Goal: Task Accomplishment & Management: Use online tool/utility

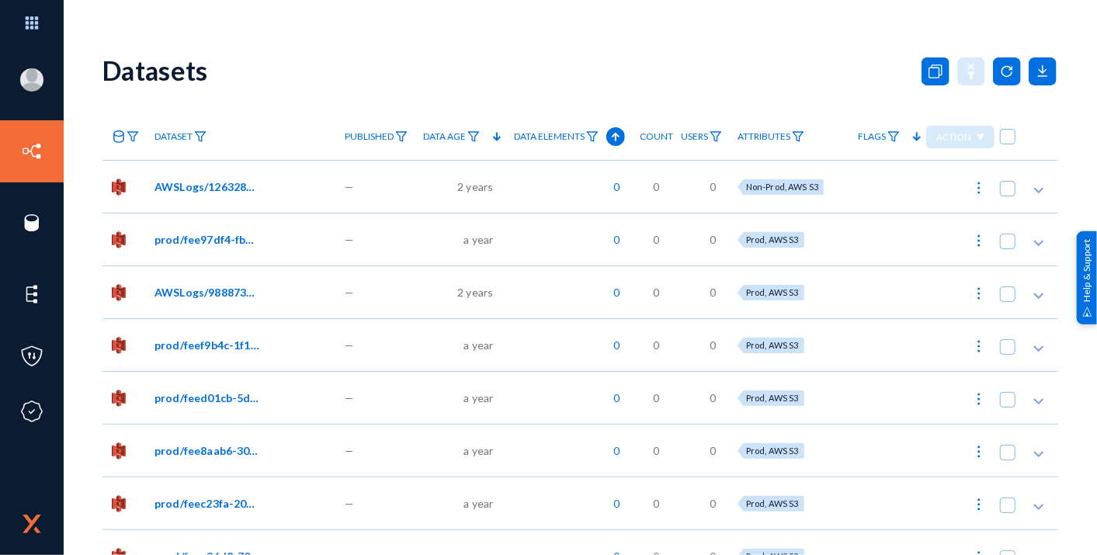
scroll to position [172, 0]
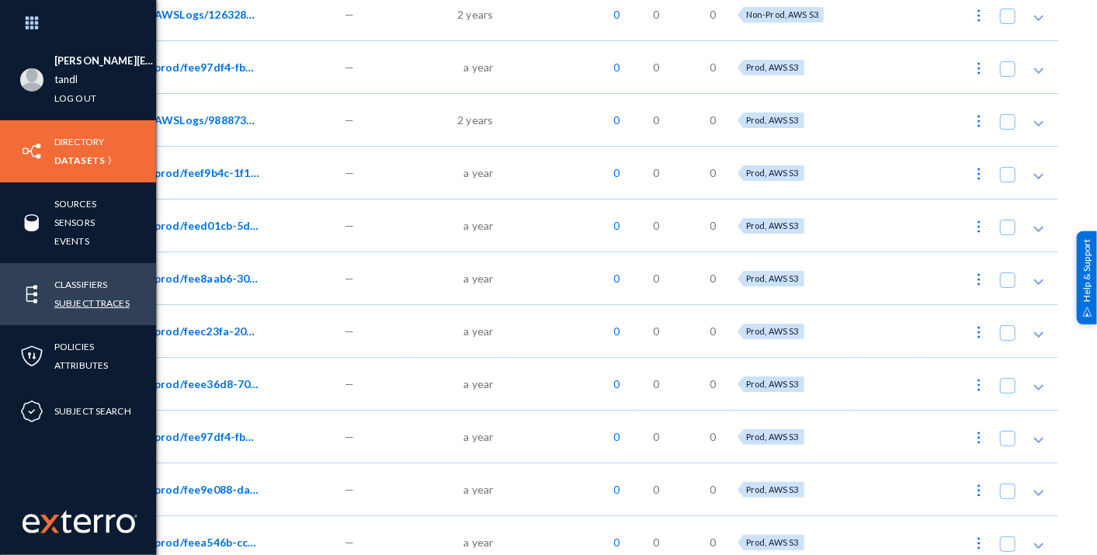
click at [95, 306] on link "Subject Traces" at bounding box center [91, 303] width 75 height 18
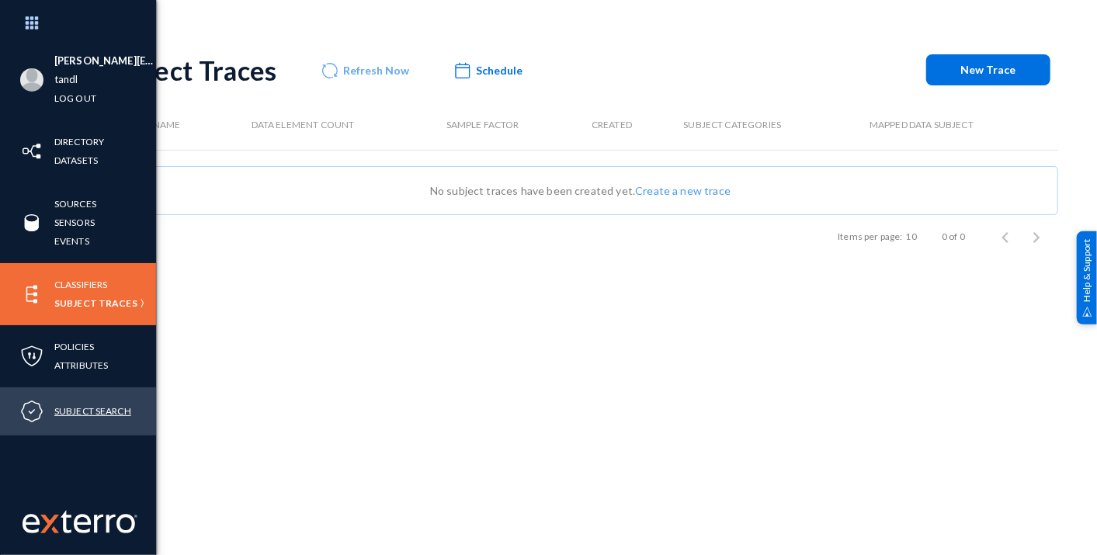
click at [73, 412] on link "Subject Search" at bounding box center [92, 411] width 77 height 18
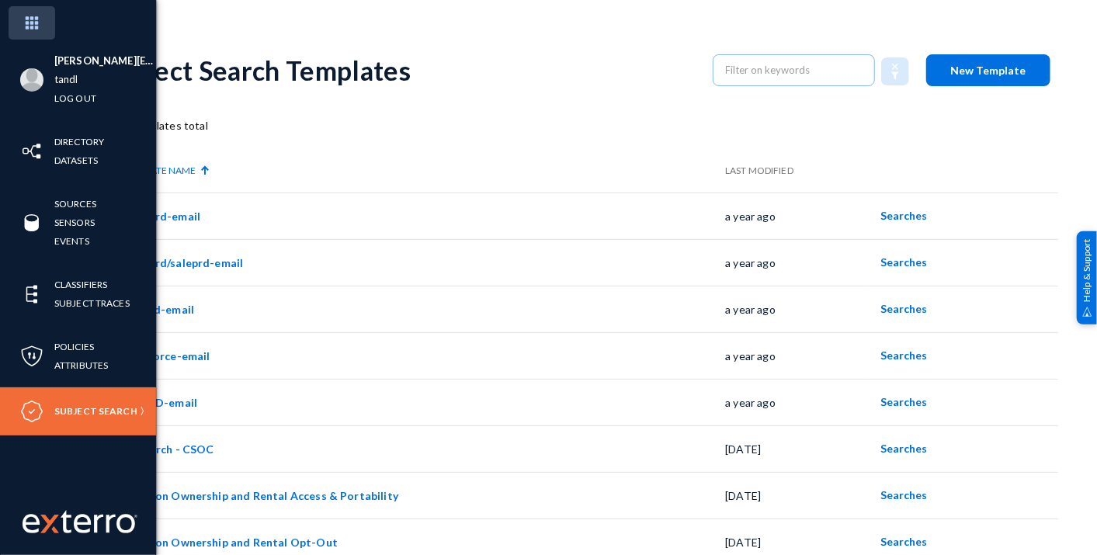
click at [24, 14] on img at bounding box center [32, 22] width 47 height 33
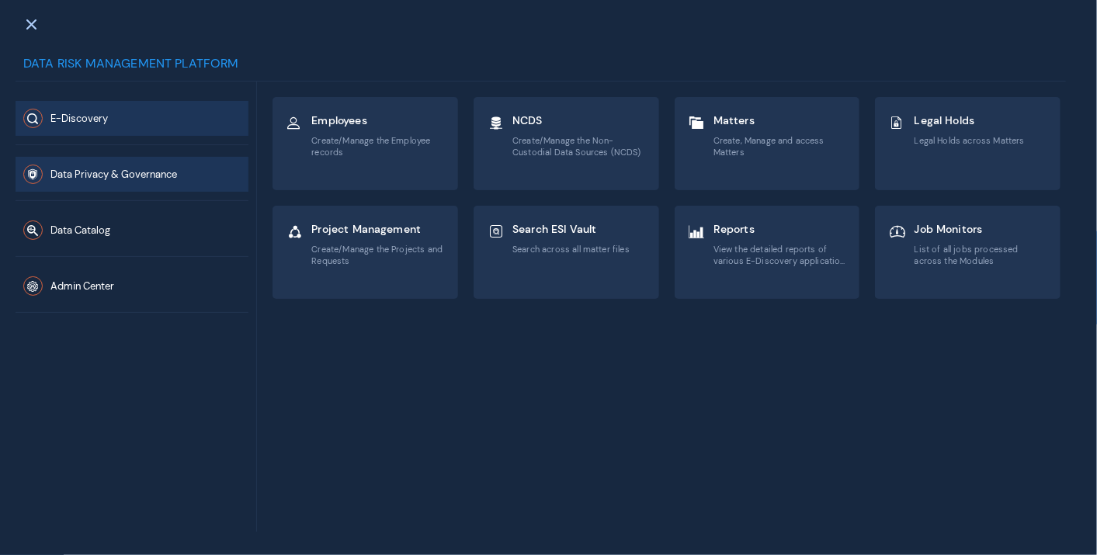
click at [112, 166] on button "Data Privacy & Governance" at bounding box center [132, 174] width 233 height 35
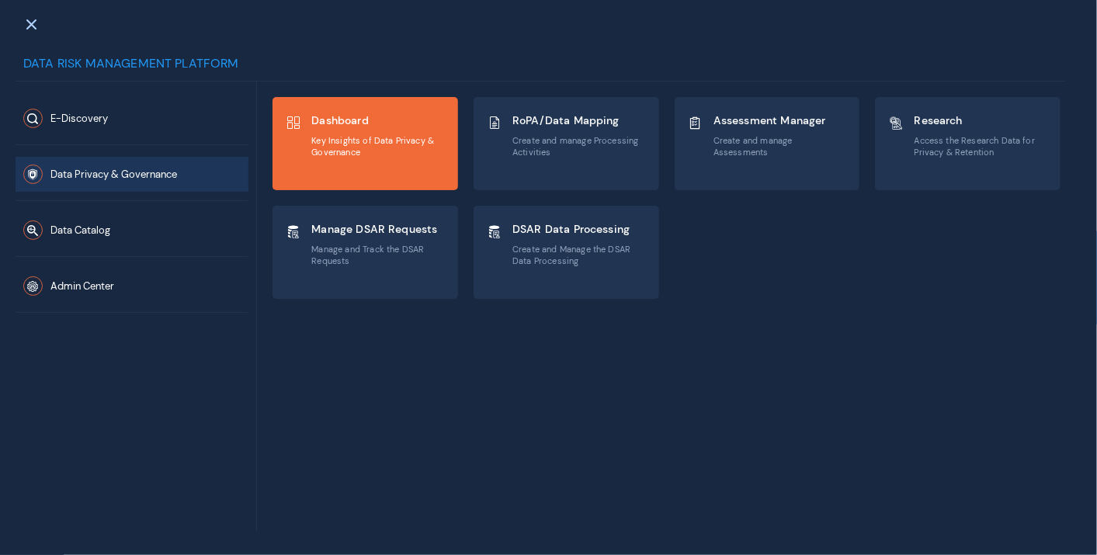
click at [365, 179] on div "Dashboard Key Insights of Data Privacy & Governance" at bounding box center [365, 144] width 184 height 92
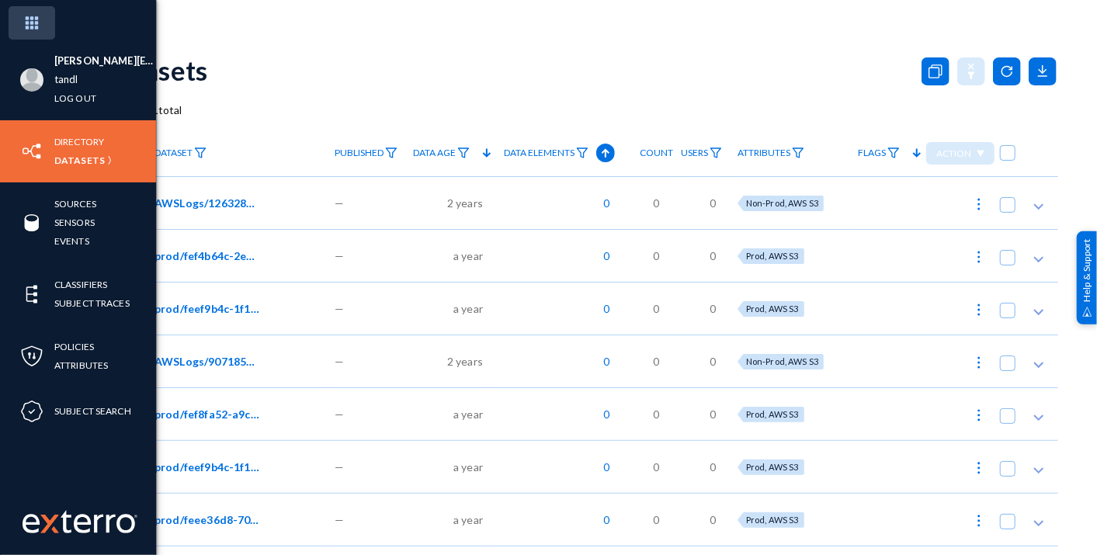
click at [40, 23] on img at bounding box center [32, 22] width 47 height 33
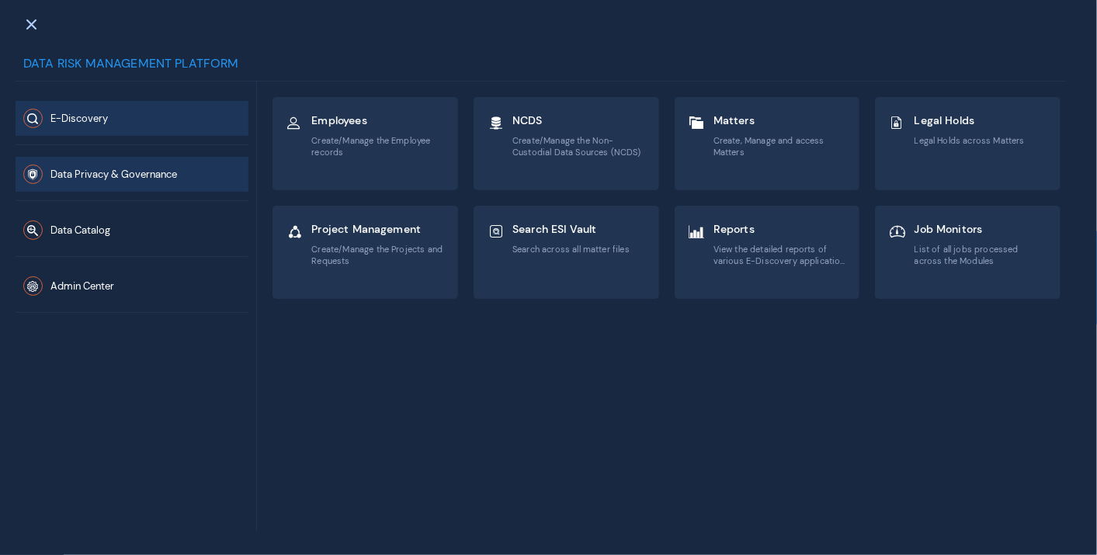
click at [141, 177] on span "Data Privacy & Governance" at bounding box center [113, 175] width 127 height 13
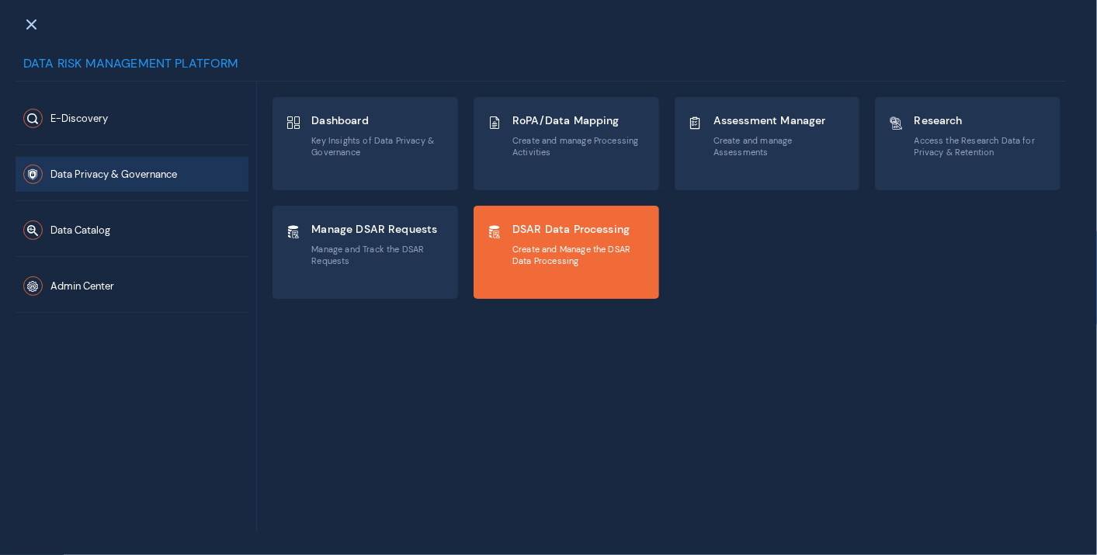
click at [528, 273] on div "DSAR Data Processing Create and Manage the DSAR Data Processing" at bounding box center [567, 253] width 184 height 92
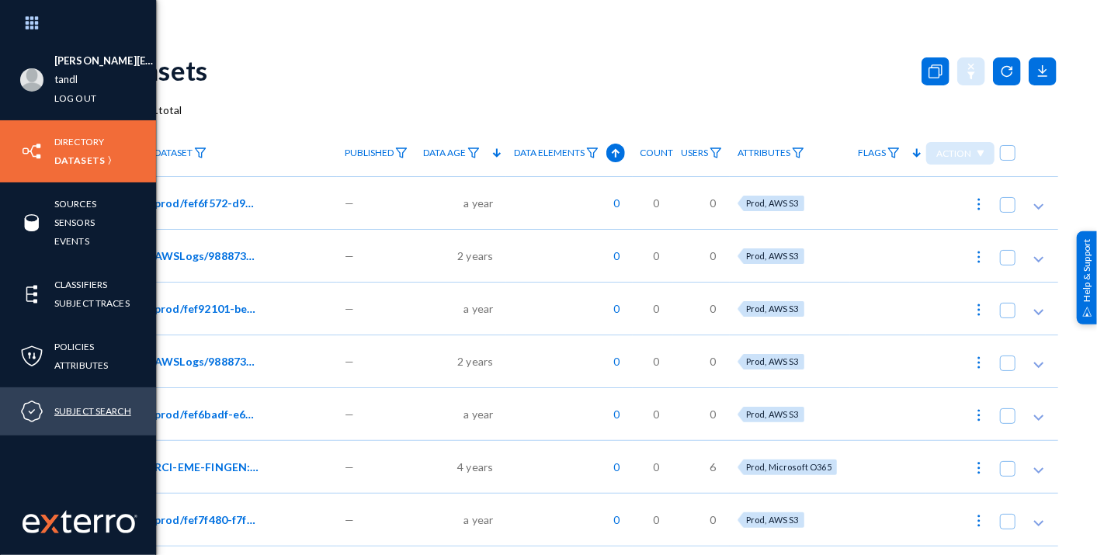
click at [63, 411] on link "Subject Search" at bounding box center [92, 411] width 77 height 18
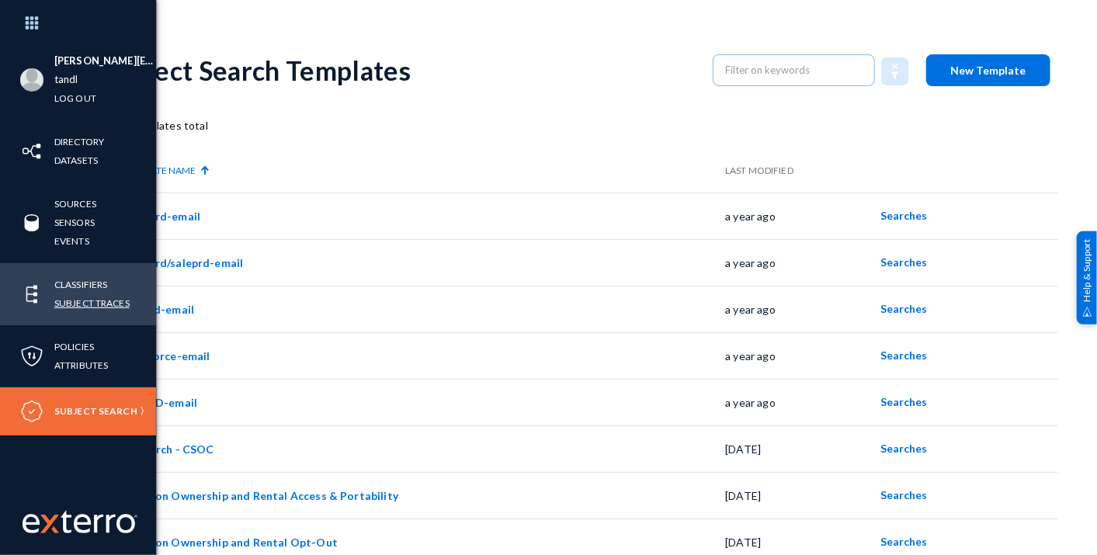
click at [95, 308] on link "Subject Traces" at bounding box center [91, 303] width 75 height 18
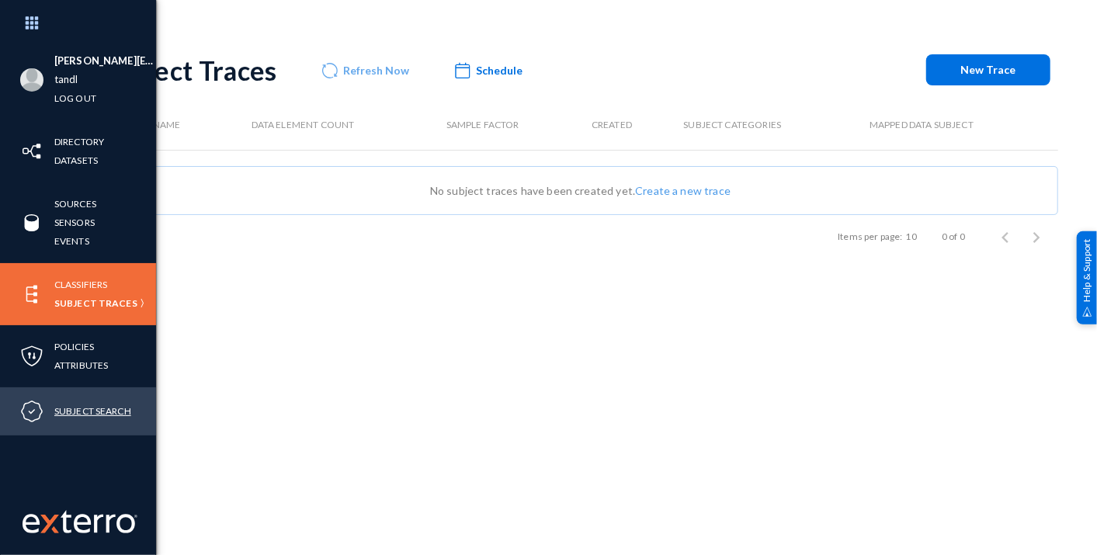
click at [80, 410] on link "Subject Search" at bounding box center [92, 411] width 77 height 18
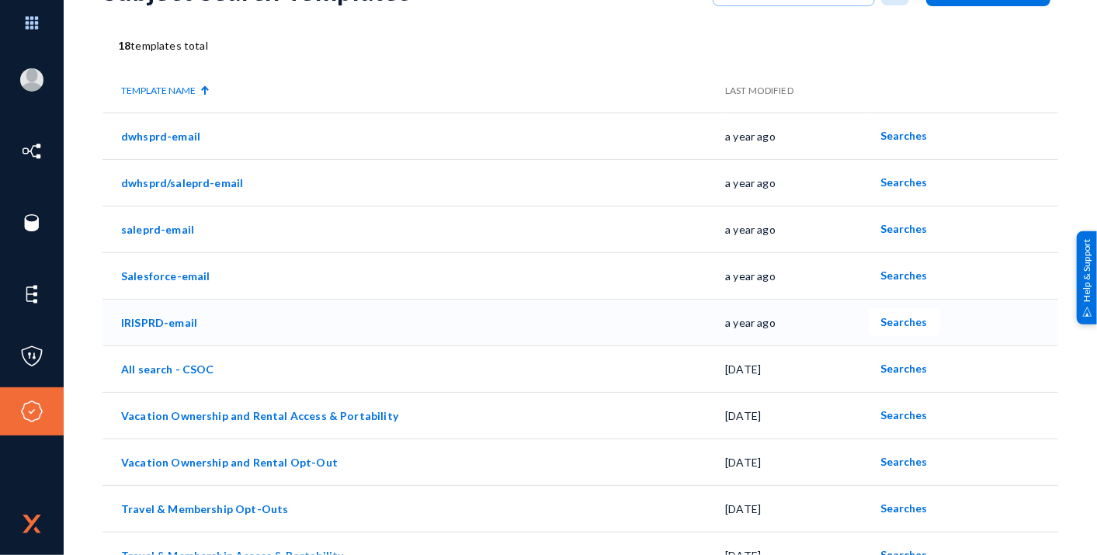
scroll to position [172, 0]
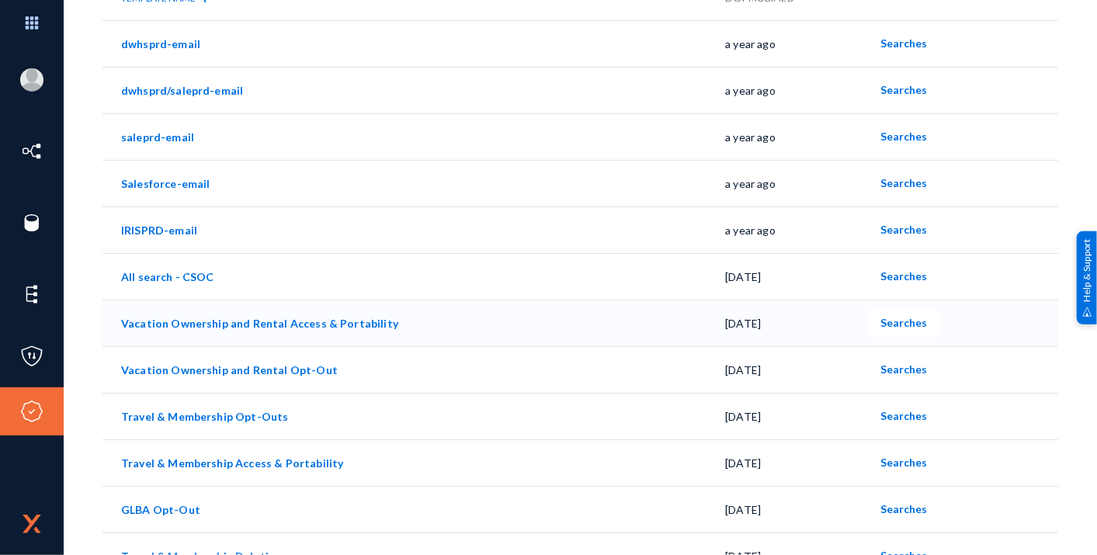
click at [366, 318] on link "Vacation Ownership and Rental Access & Portability" at bounding box center [259, 323] width 277 height 13
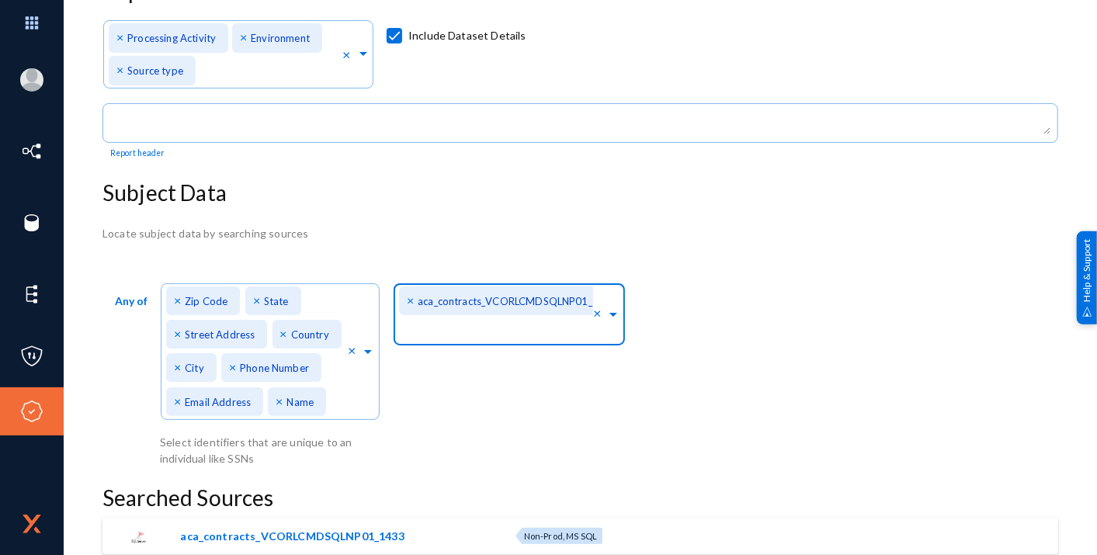
scroll to position [201, 0]
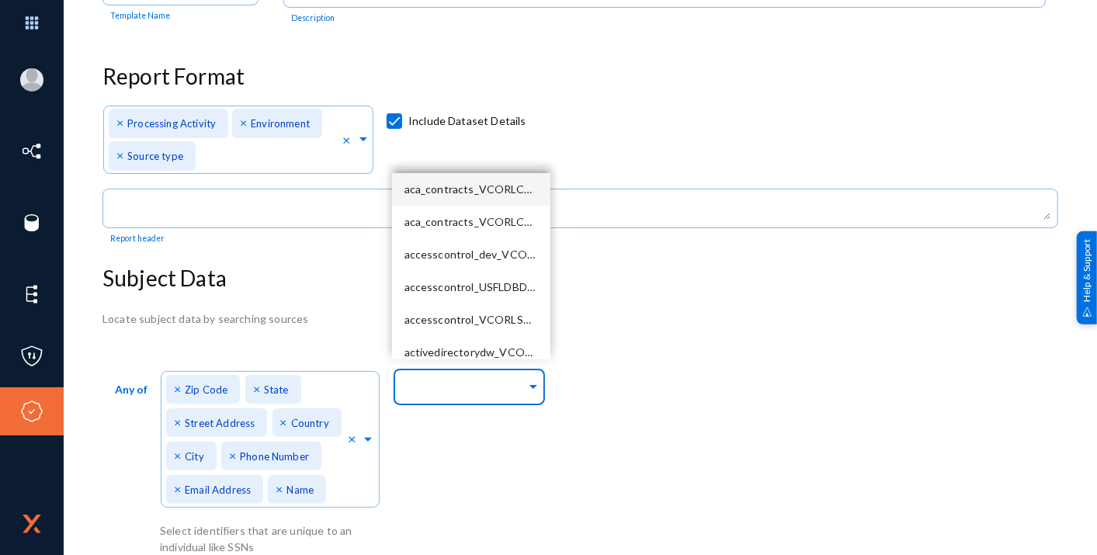
click at [539, 384] on span at bounding box center [534, 385] width 14 height 16
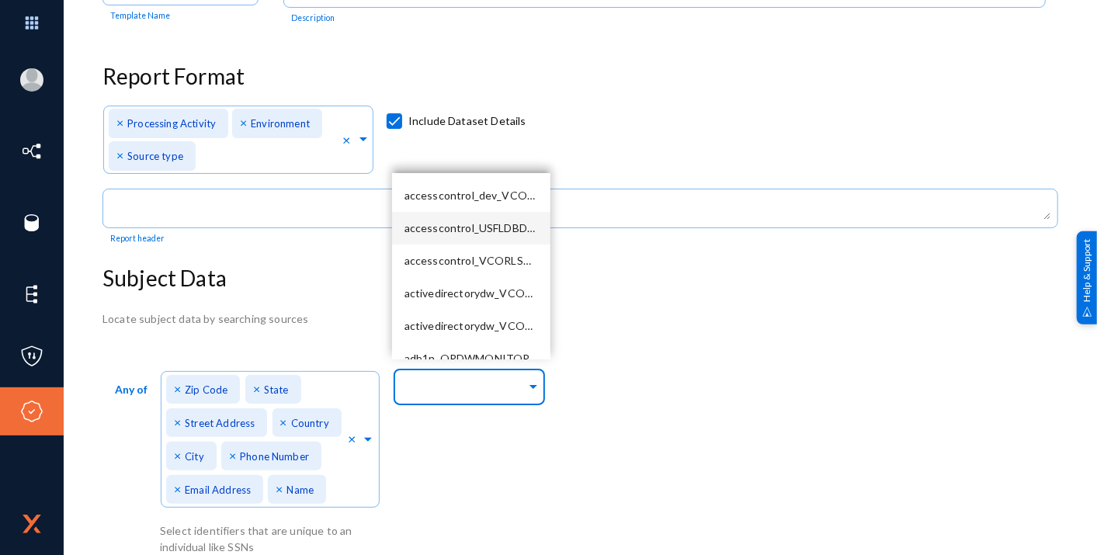
scroll to position [86, 0]
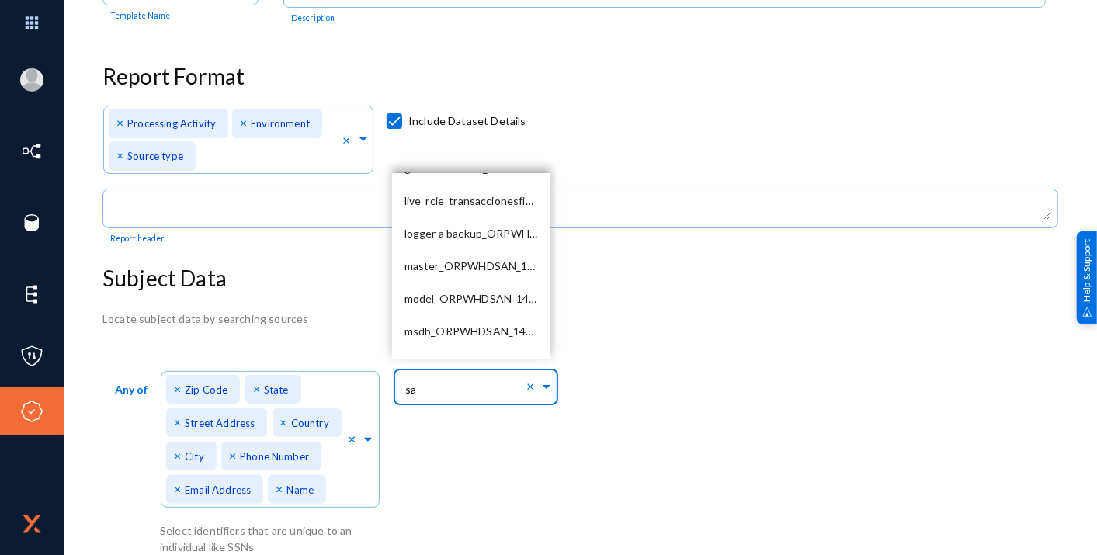
type input "sal"
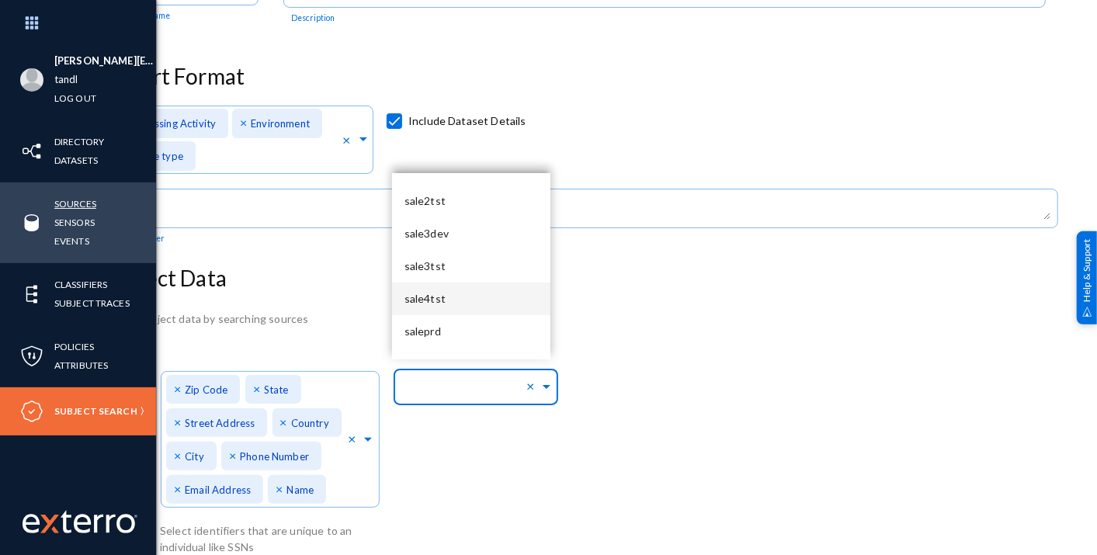
click at [89, 202] on link "Sources" at bounding box center [75, 204] width 42 height 18
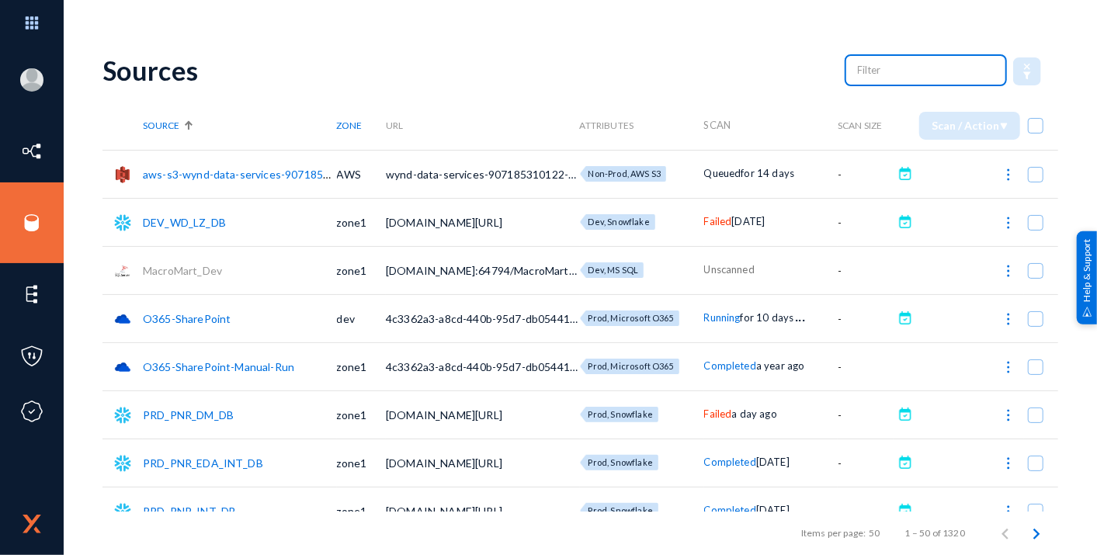
click at [858, 71] on input "text" at bounding box center [926, 69] width 137 height 23
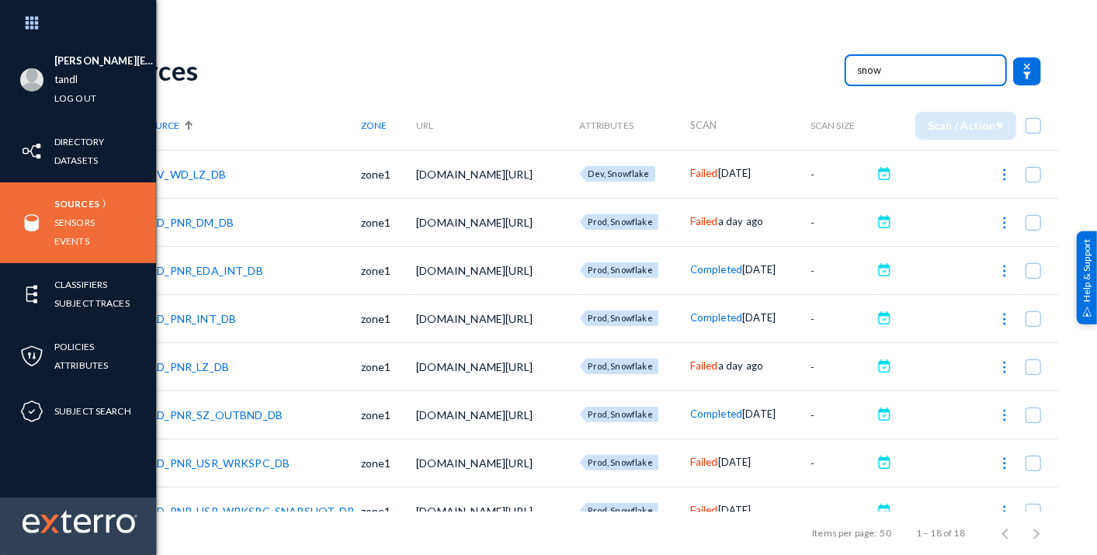
type input "snow"
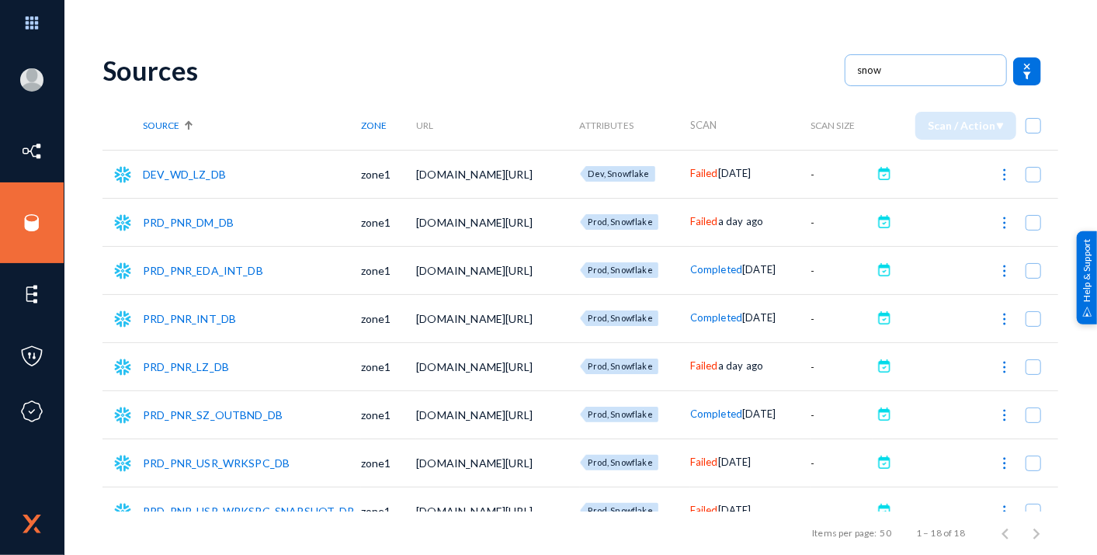
click at [697, 56] on div "Sources" at bounding box center [466, 70] width 727 height 32
click at [197, 177] on link "DEV_WD_LZ_DB" at bounding box center [184, 174] width 83 height 13
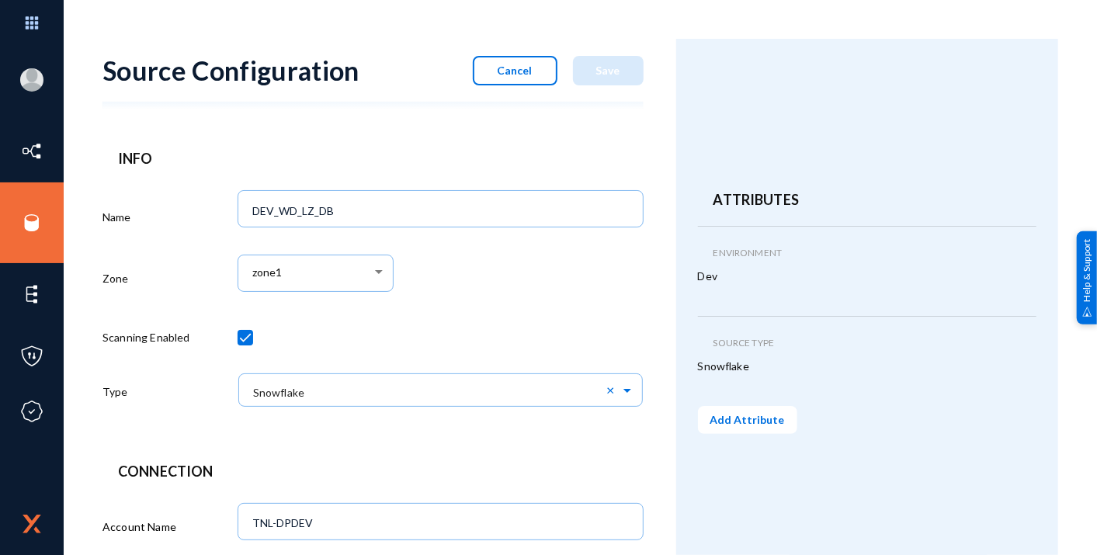
click at [530, 79] on button "Cancel" at bounding box center [515, 71] width 85 height 30
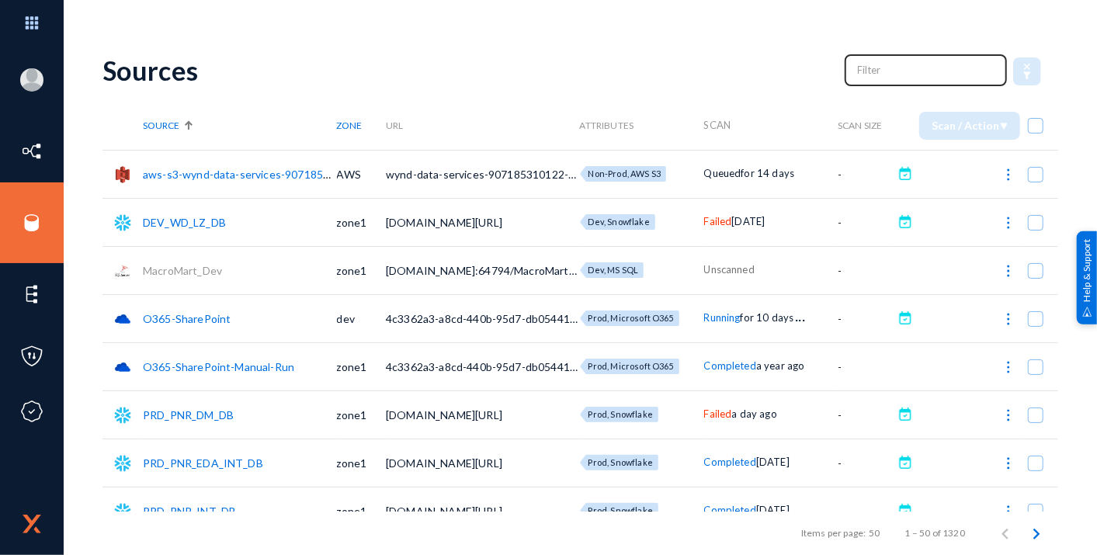
click at [868, 77] on input "text" at bounding box center [926, 69] width 137 height 23
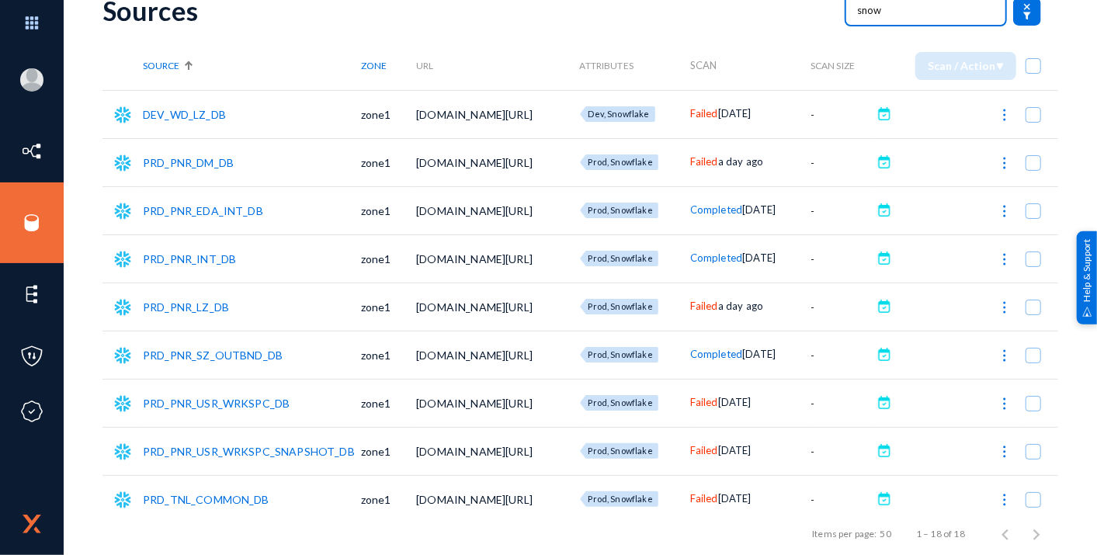
scroll to position [86, 0]
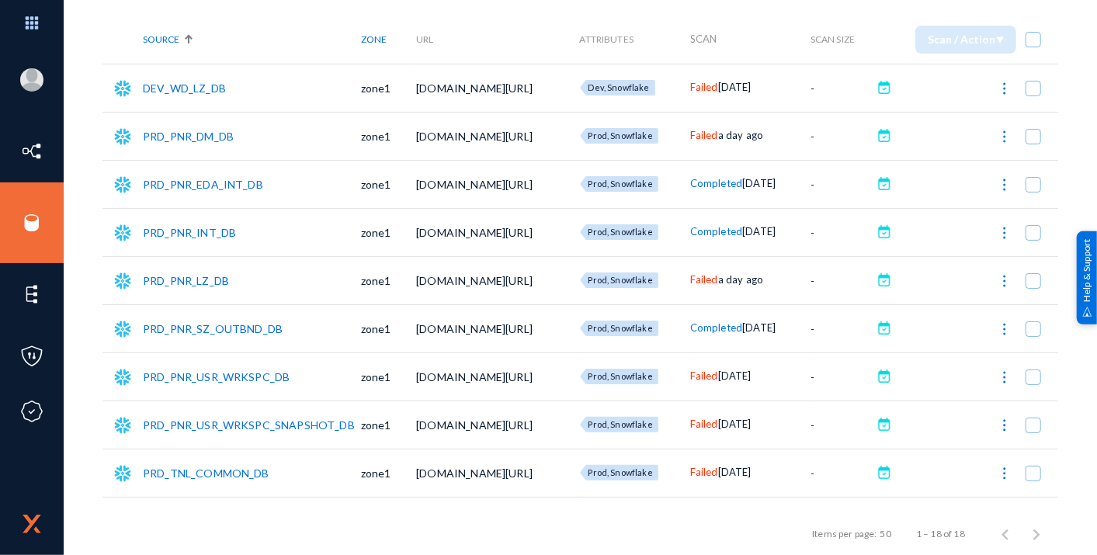
type input "snow"
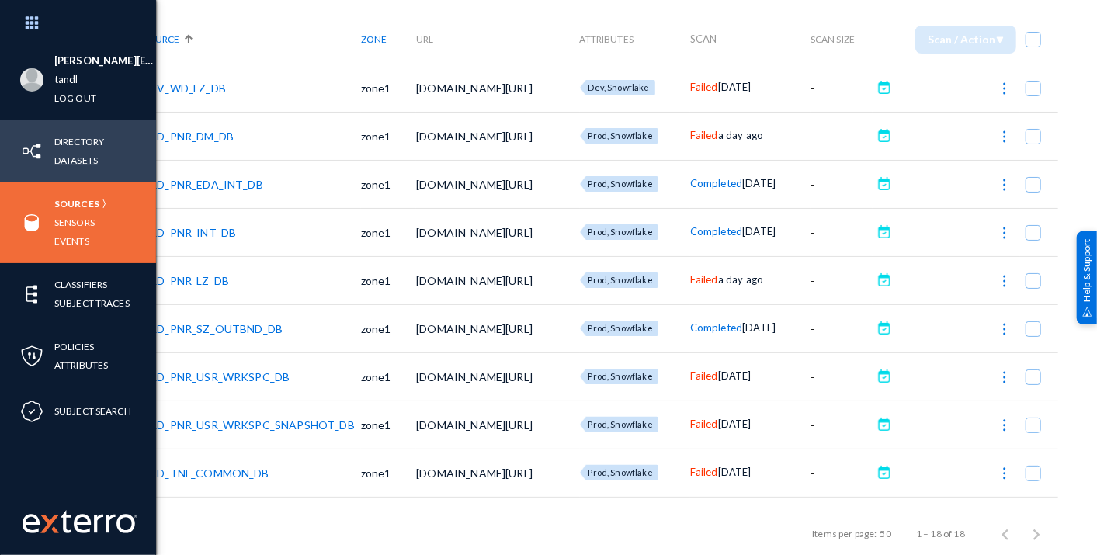
click at [90, 169] on link "Datasets" at bounding box center [75, 160] width 43 height 18
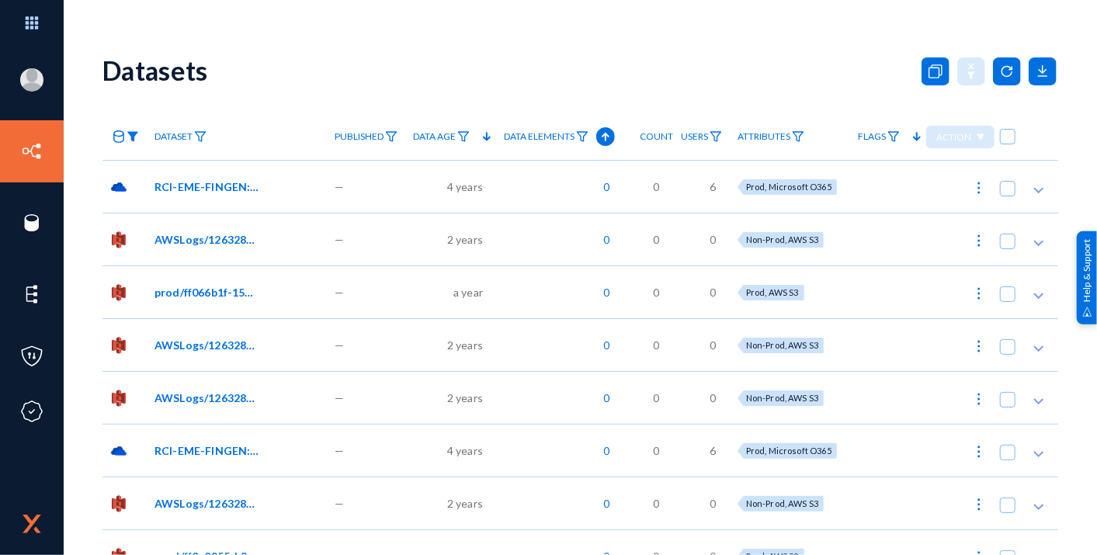
click at [135, 137] on img at bounding box center [133, 136] width 12 height 11
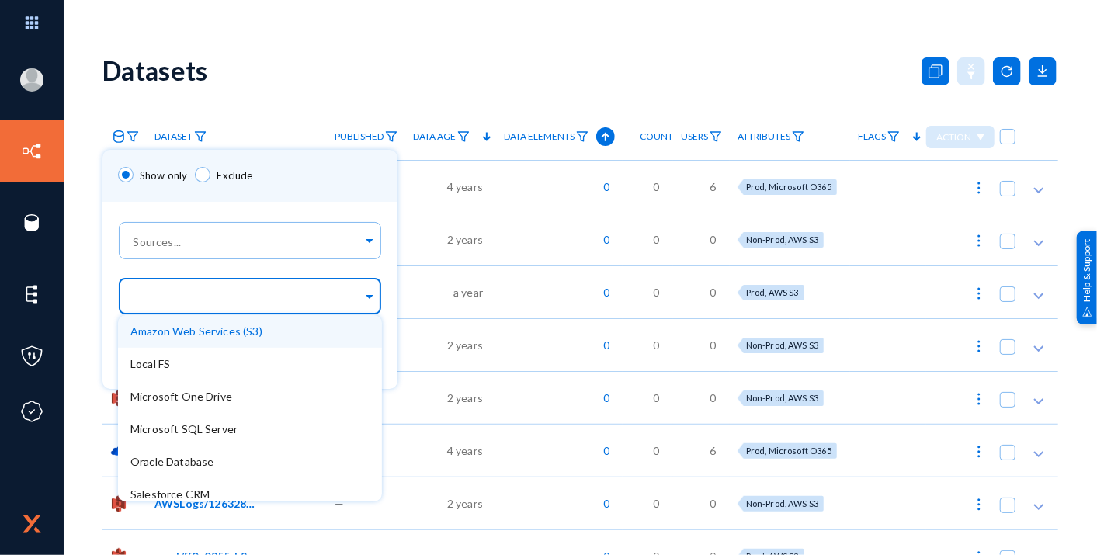
click at [275, 296] on input "text" at bounding box center [246, 298] width 232 height 15
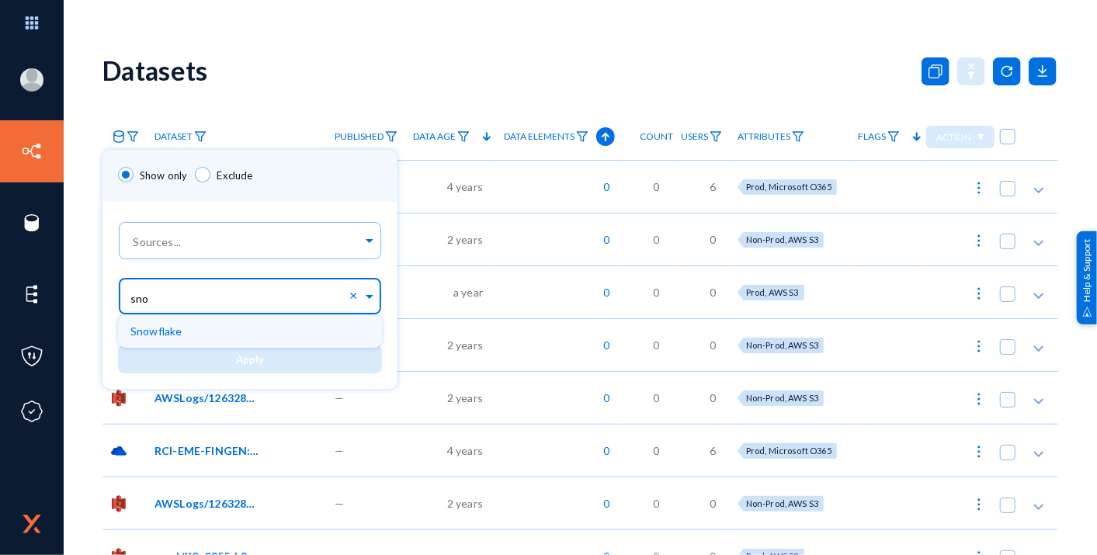
type input "snow"
click at [252, 332] on div "Snowflake" at bounding box center [250, 331] width 264 height 33
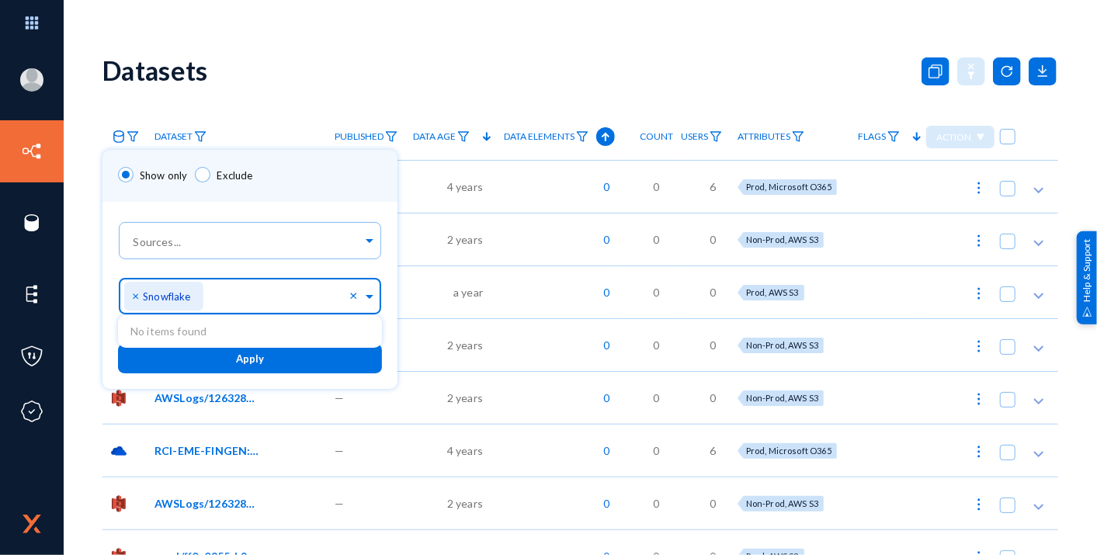
click at [263, 353] on span "Apply" at bounding box center [250, 359] width 28 height 12
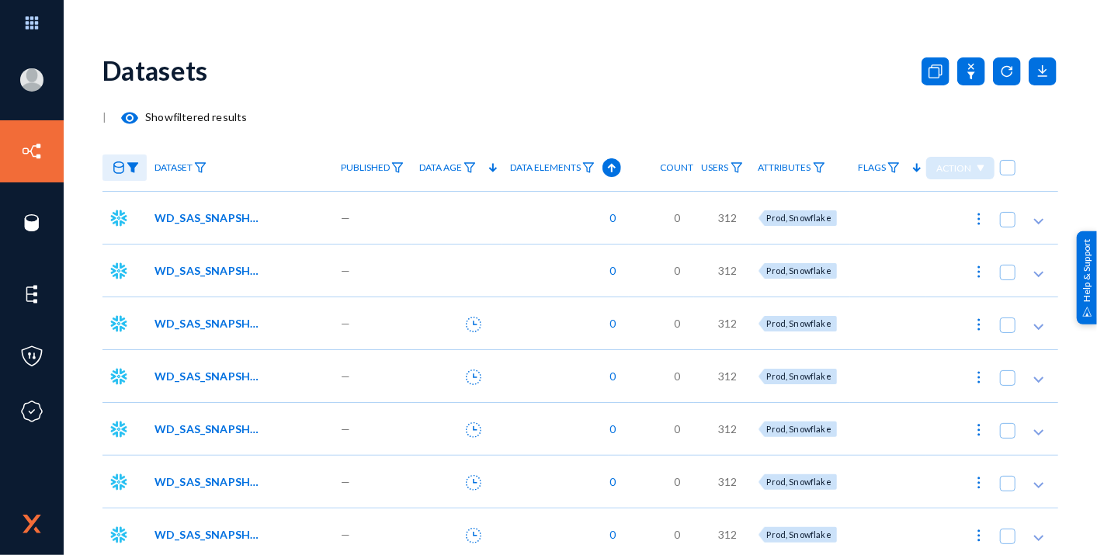
click at [574, 166] on span "Data Elements" at bounding box center [545, 167] width 71 height 11
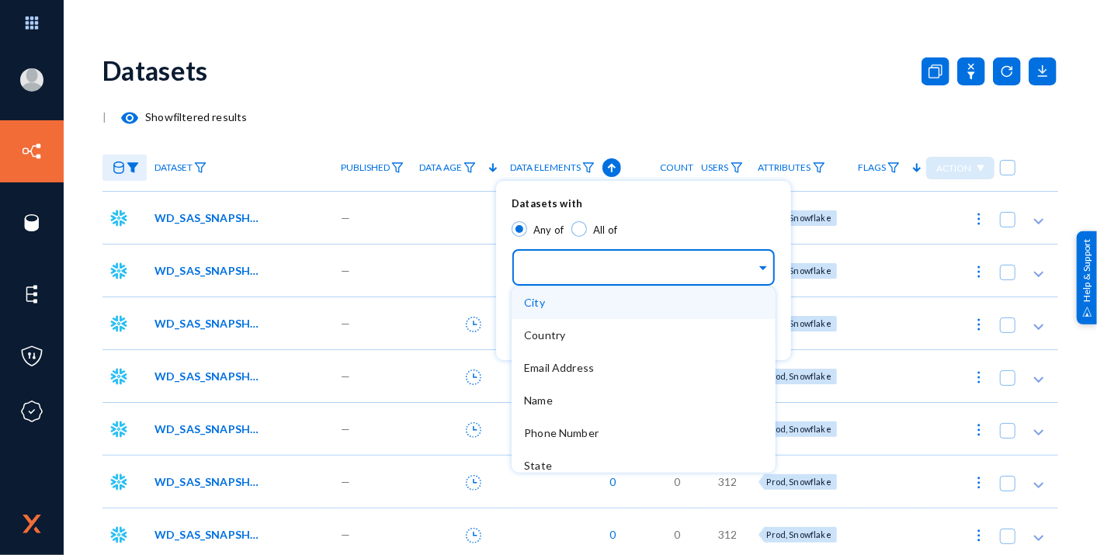
click at [766, 267] on span at bounding box center [763, 266] width 14 height 16
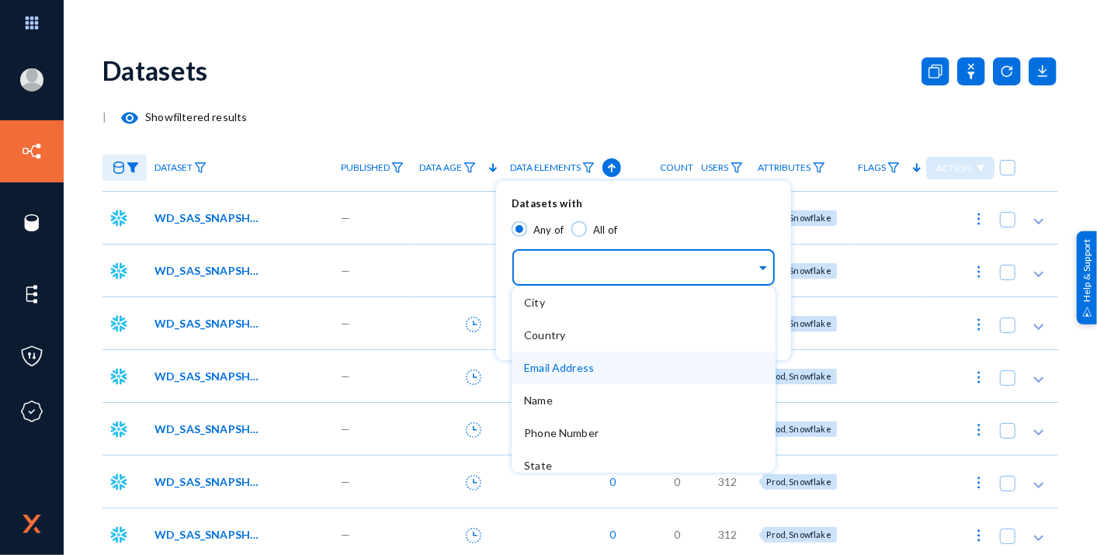
click at [652, 367] on div "Email Address" at bounding box center [644, 368] width 264 height 33
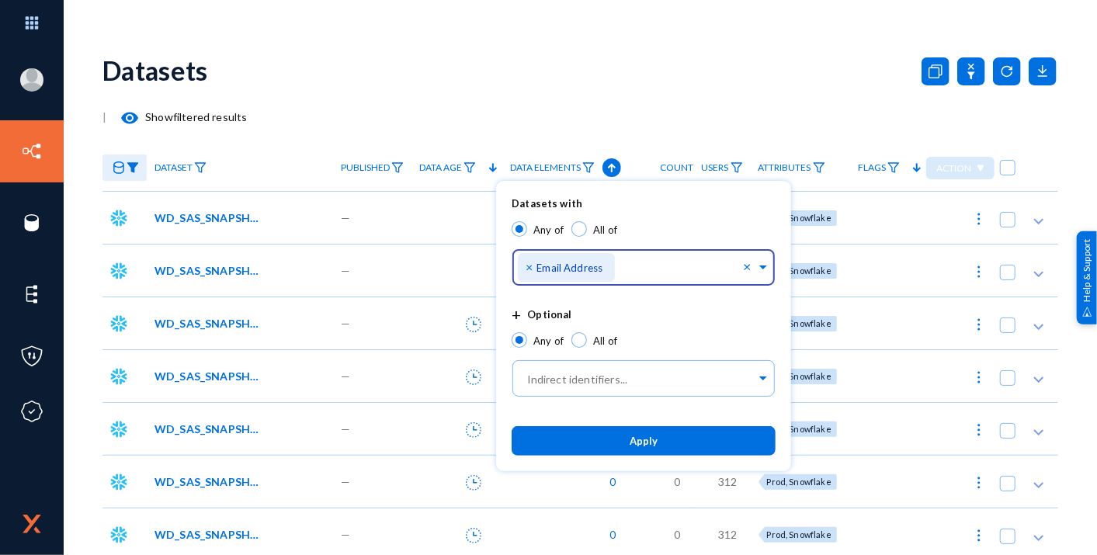
click at [636, 451] on button "Apply" at bounding box center [644, 440] width 264 height 29
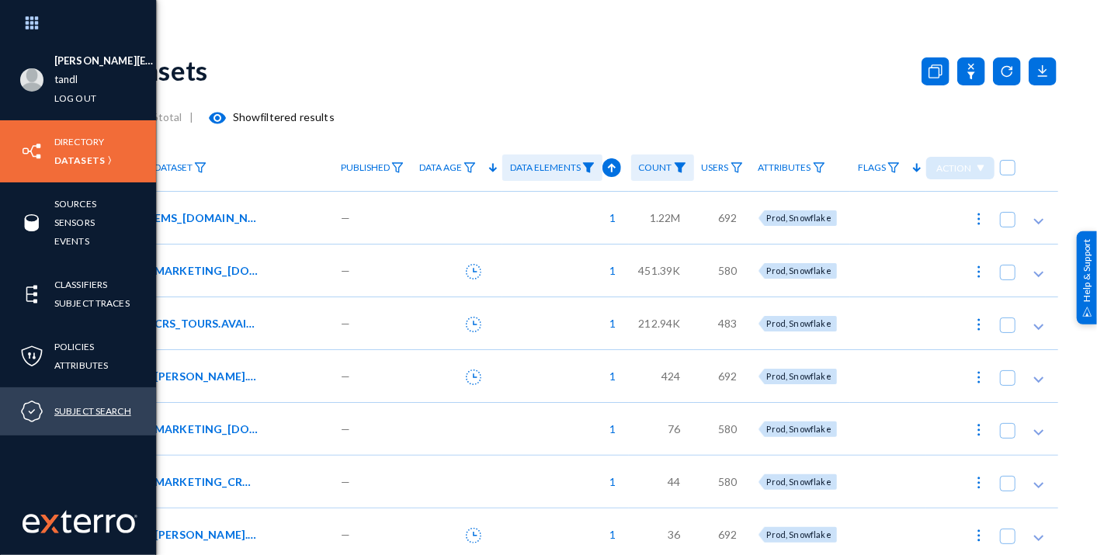
click at [85, 404] on link "Subject Search" at bounding box center [92, 411] width 77 height 18
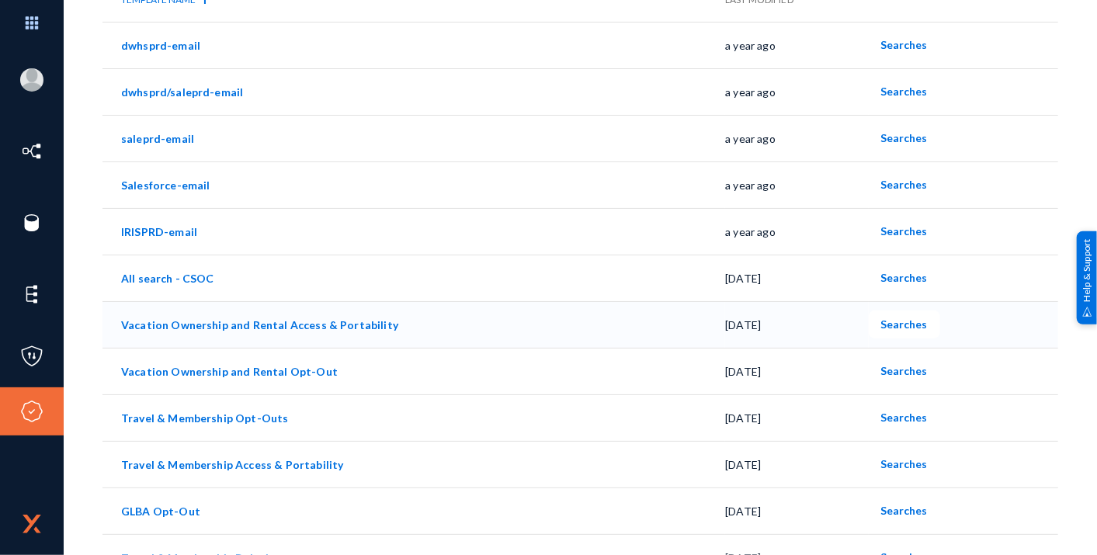
scroll to position [172, 0]
click at [301, 319] on link "Vacation Ownership and Rental Access & Portability" at bounding box center [259, 323] width 277 height 13
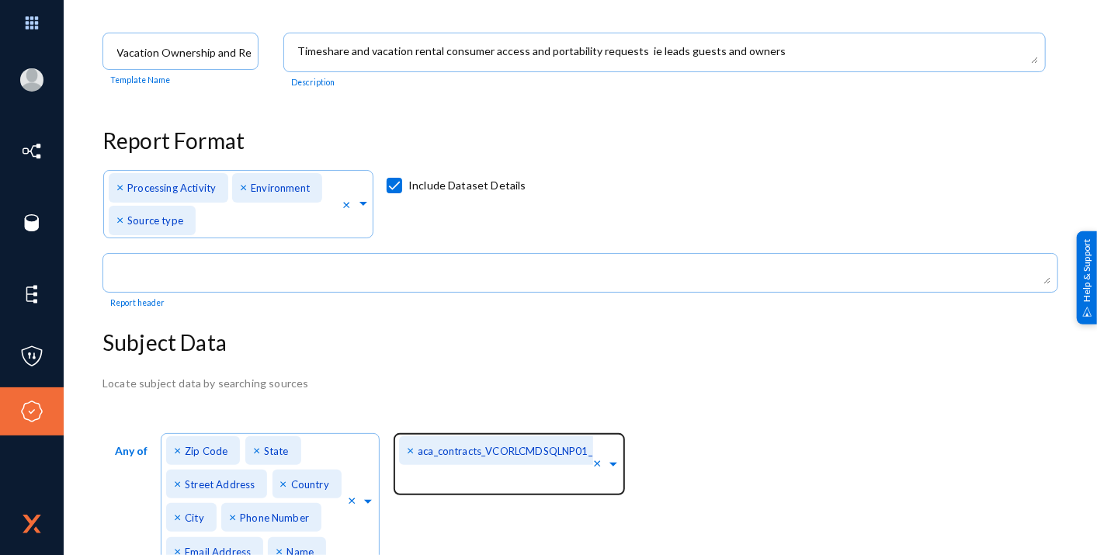
scroll to position [172, 0]
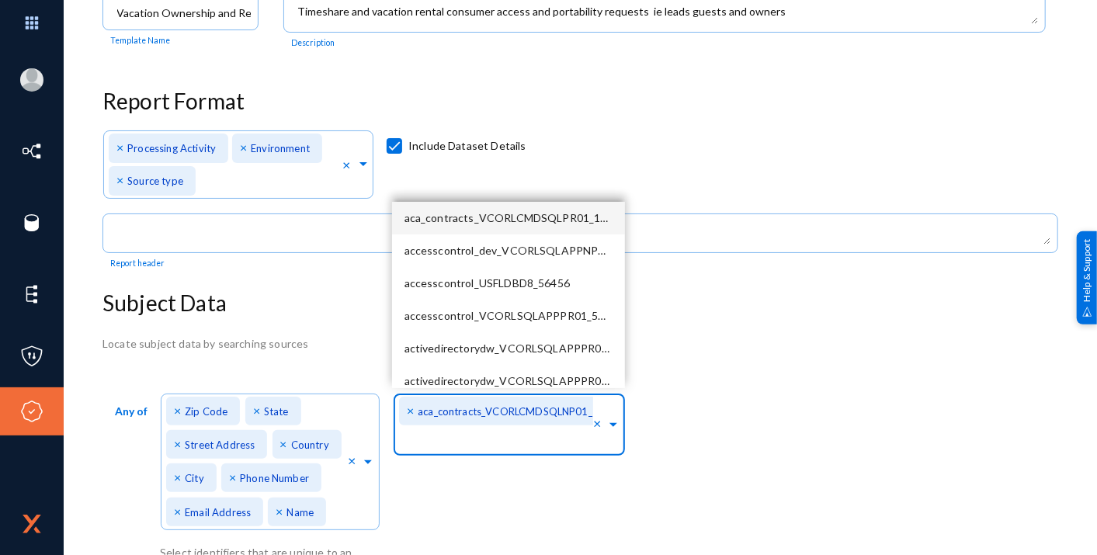
click at [614, 423] on span at bounding box center [614, 423] width 14 height 16
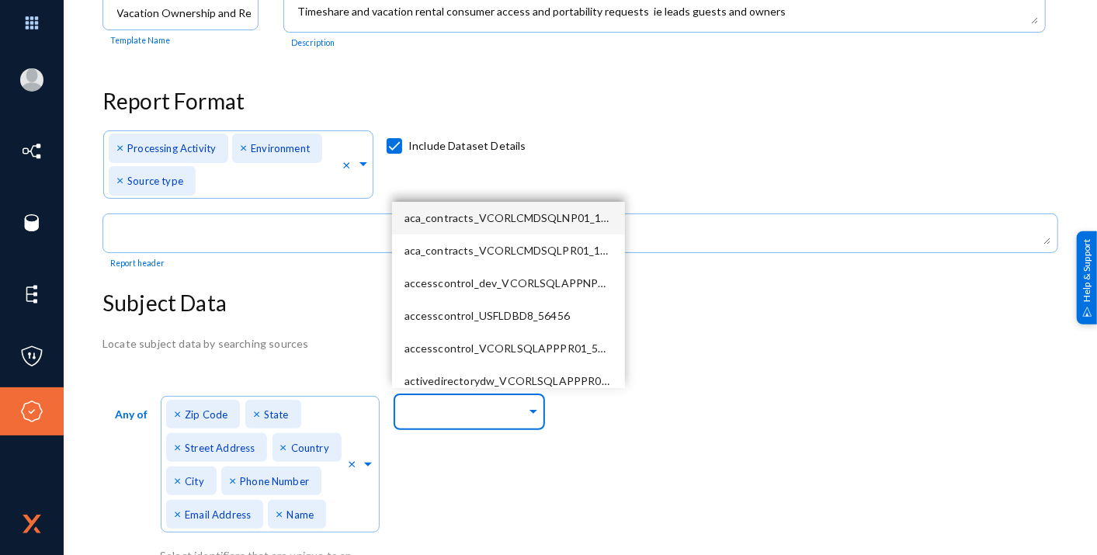
paste input "rdwilmo@okstate.edu"
type input "r"
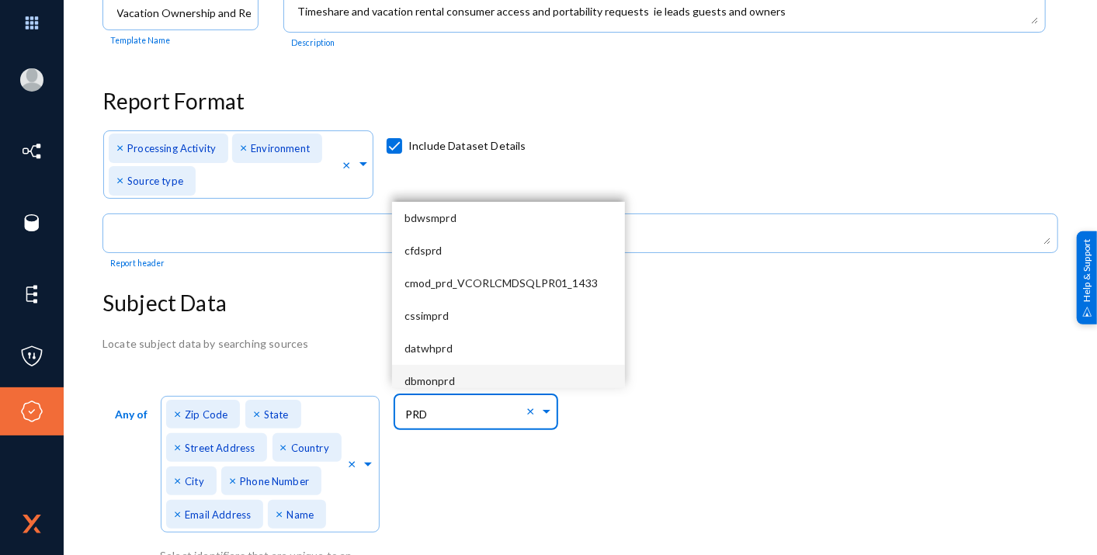
type input "PRD_"
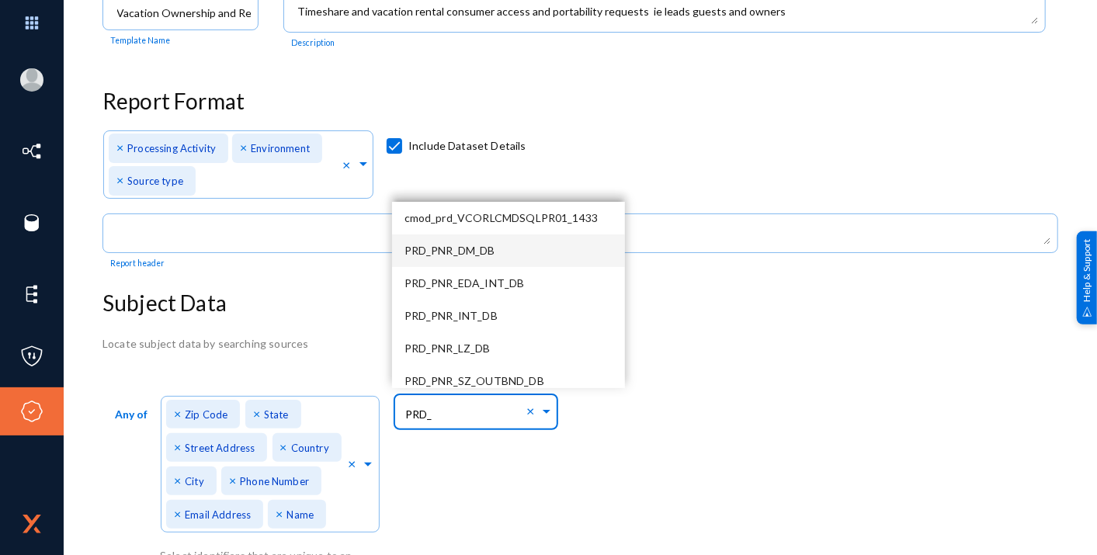
click at [492, 249] on span "PRD_PNR_DM_DB" at bounding box center [450, 250] width 91 height 13
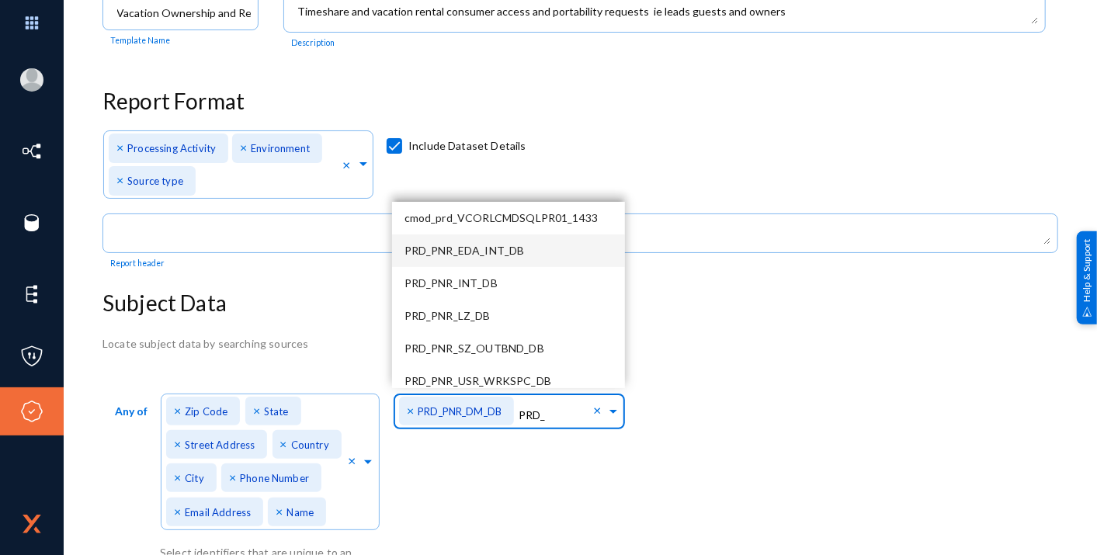
click at [492, 249] on span "PRD_PNR_EDA_INT_DB" at bounding box center [465, 250] width 120 height 13
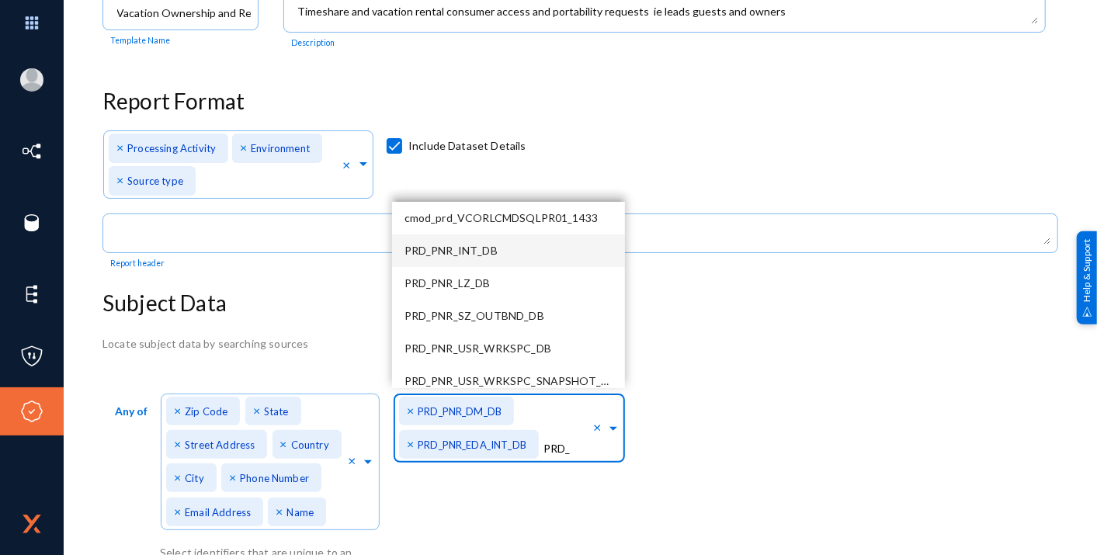
click at [492, 249] on span "PRD_PNR_INT_DB" at bounding box center [451, 250] width 93 height 13
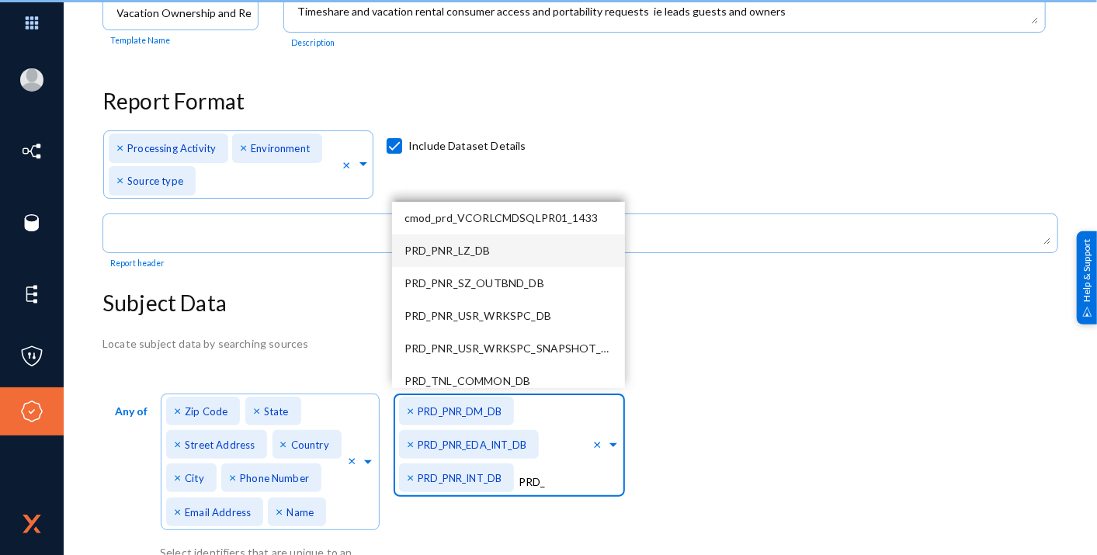
click at [492, 249] on div "PRD_PNR_LZ_DB" at bounding box center [508, 251] width 233 height 33
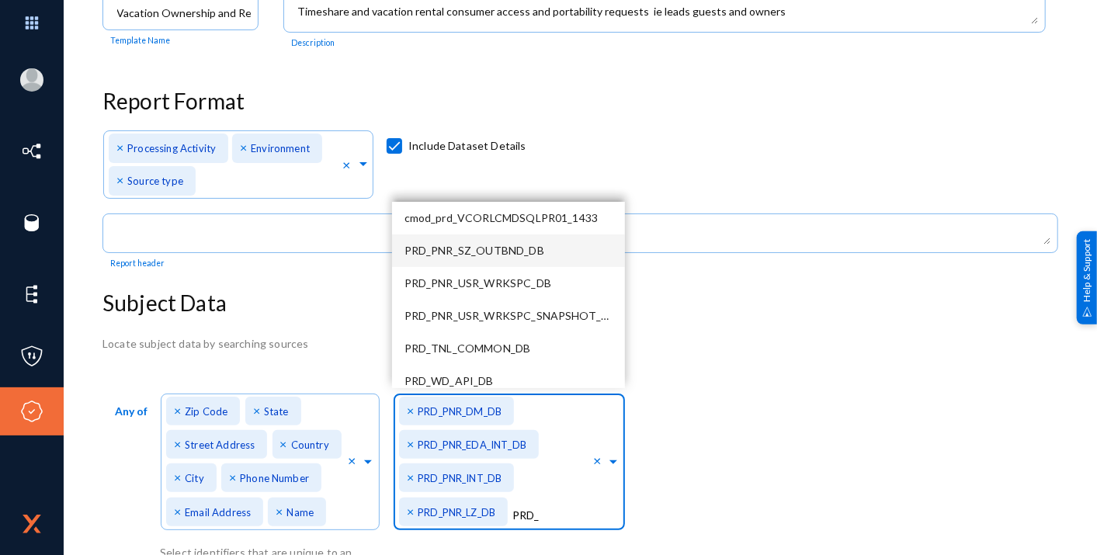
click at [492, 249] on span "PRD_PNR_SZ_OUTBND_DB" at bounding box center [475, 250] width 140 height 13
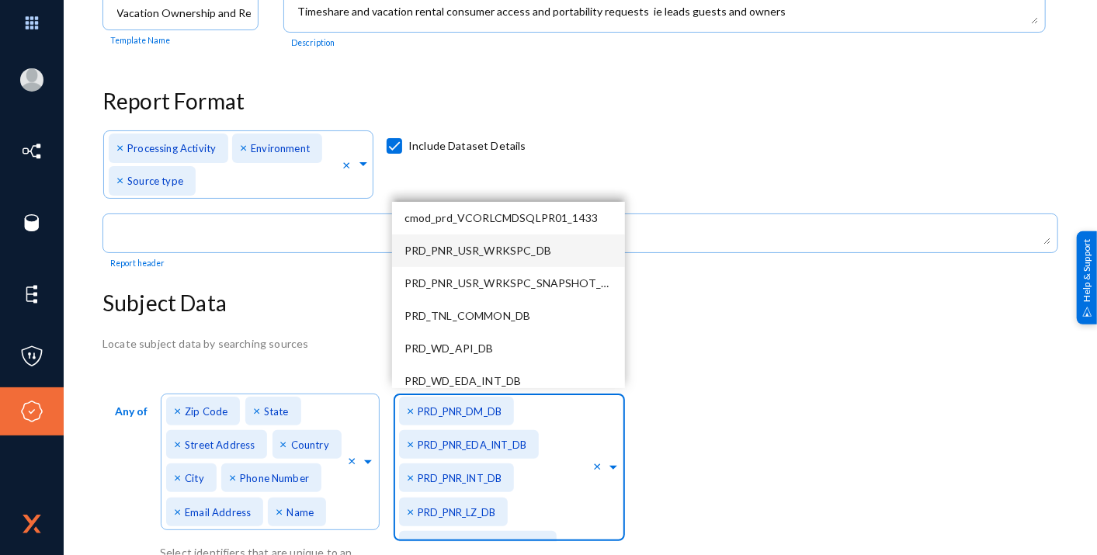
click at [492, 249] on span "PRD_PNR_USR_WRKSPC_DB" at bounding box center [478, 250] width 147 height 13
click at [492, 249] on span "PRD_PNR_USR_WRKSPC_SNAPSHOT_DB" at bounding box center [511, 250] width 212 height 13
click at [492, 249] on span "PRD_TNL_COMMON_DB" at bounding box center [468, 250] width 127 height 13
click at [492, 249] on span "PRD_WD_API_DB" at bounding box center [449, 250] width 89 height 13
click at [492, 249] on span "PRD_WD_EDA_INT_DB" at bounding box center [463, 250] width 117 height 13
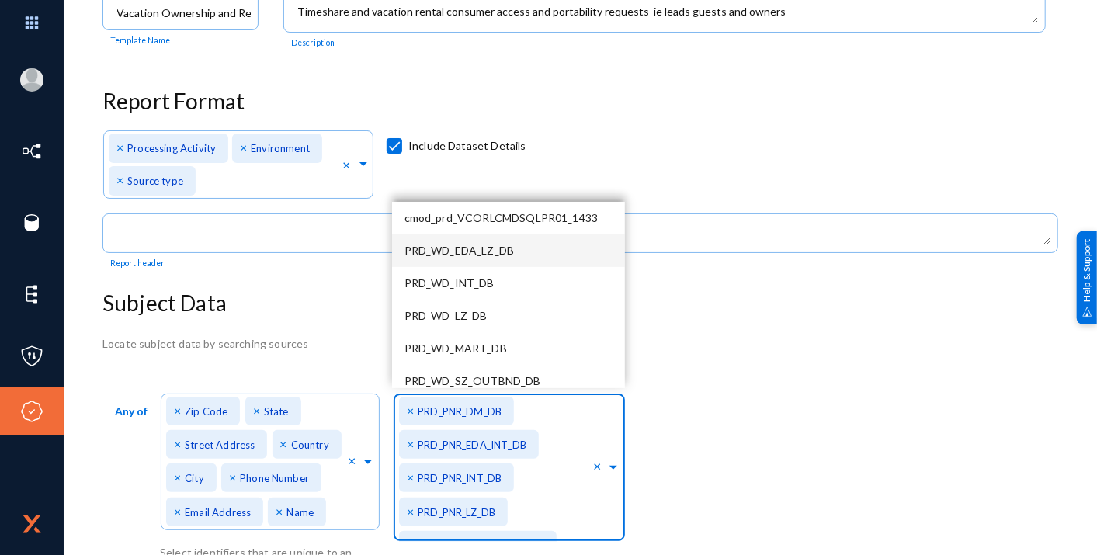
click at [492, 249] on span "PRD_WD_EDA_LZ_DB" at bounding box center [460, 250] width 110 height 13
click at [492, 249] on span "PRD_WD_INT_DB" at bounding box center [450, 250] width 90 height 13
click at [492, 249] on div "PRD_WD_LZ_DB" at bounding box center [508, 251] width 233 height 33
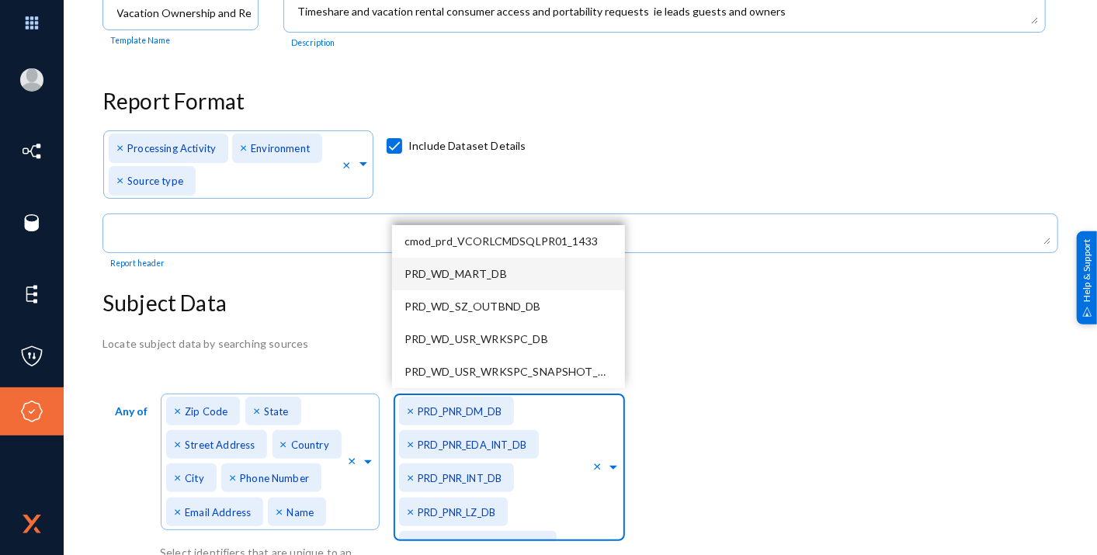
click at [503, 276] on span "PRD_WD_MART_DB" at bounding box center [456, 273] width 103 height 13
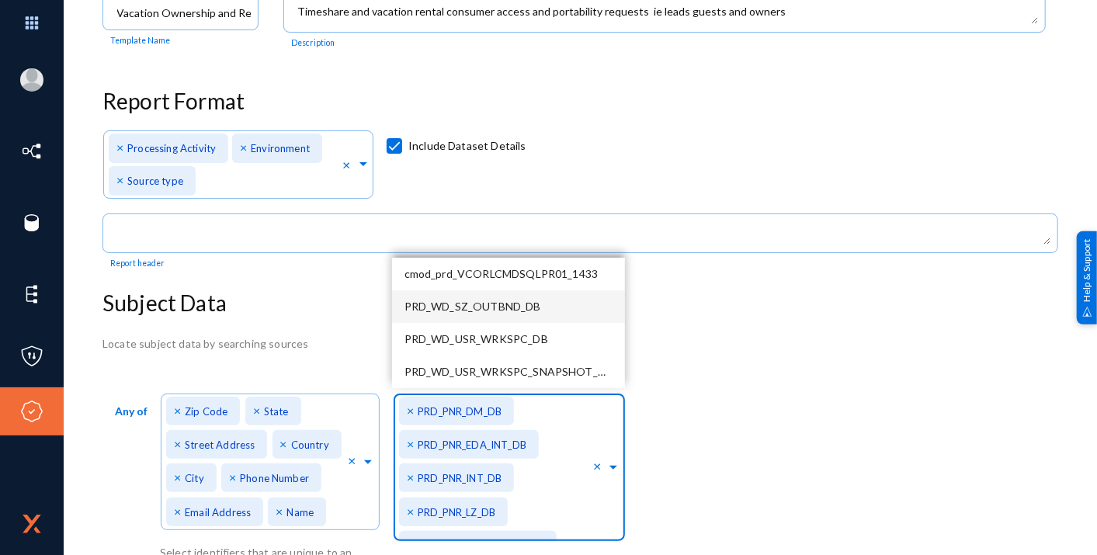
click at [505, 308] on span "PRD_WD_SZ_OUTBND_DB" at bounding box center [473, 306] width 137 height 13
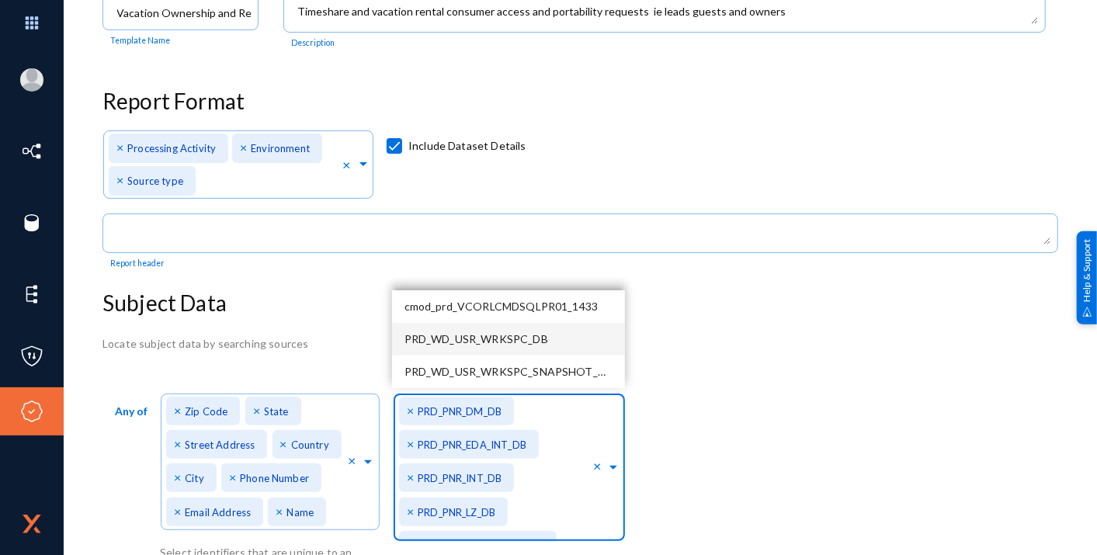
click at [501, 337] on span "PRD_WD_USR_WRKSPC_DB" at bounding box center [477, 338] width 144 height 13
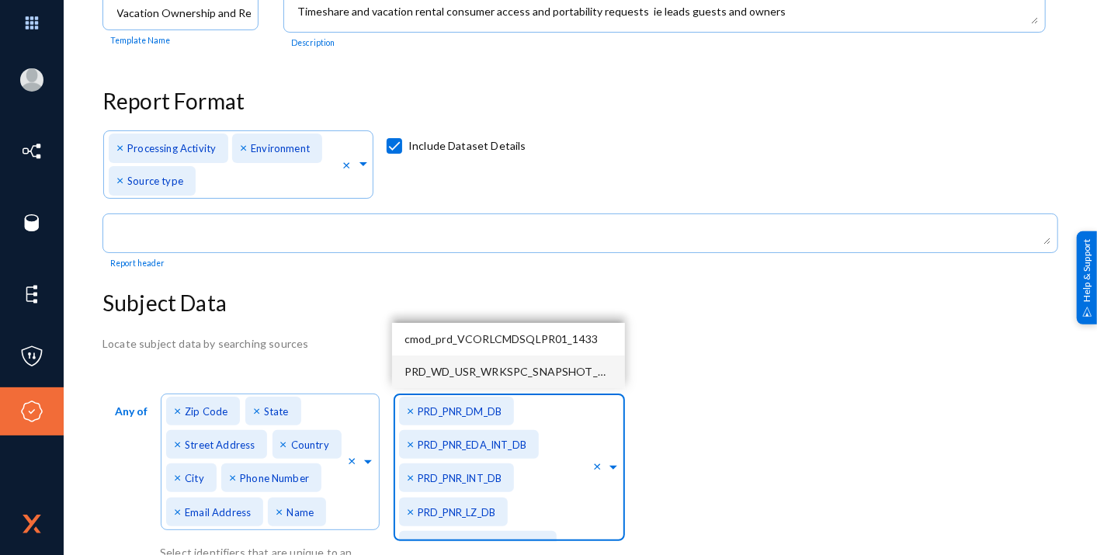
click at [493, 369] on span "PRD_WD_USR_WRKSPC_SNAPSHOT_DB" at bounding box center [509, 371] width 209 height 13
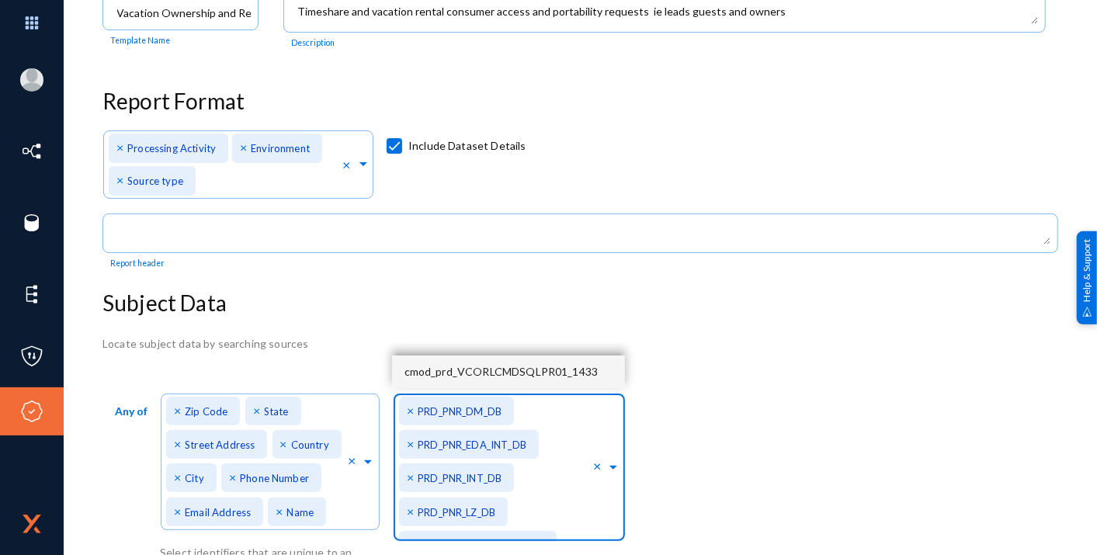
click at [530, 366] on span "cmod_prd_VCORLCMDSQLPR01_1433" at bounding box center [502, 371] width 194 height 13
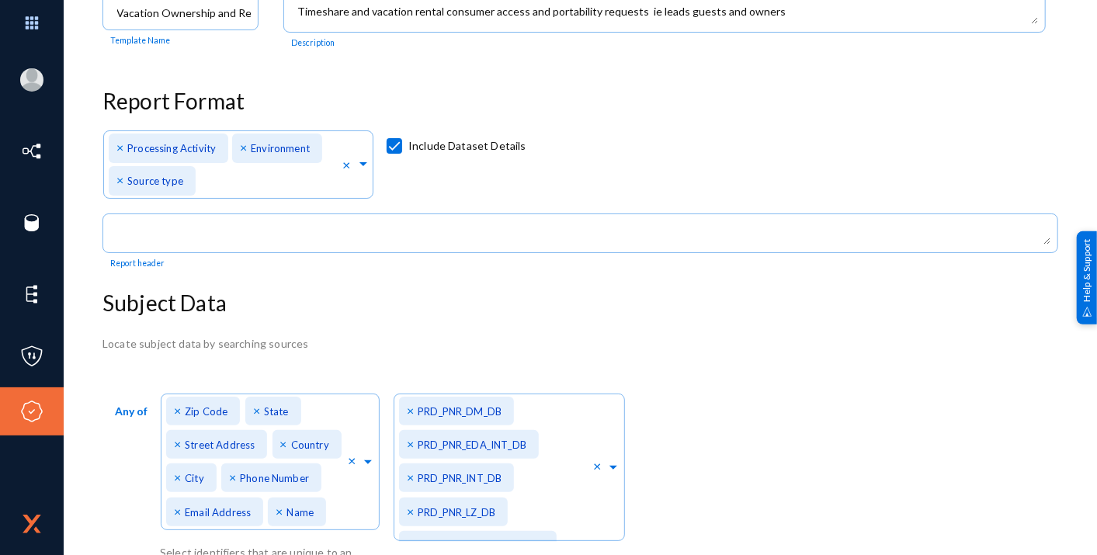
click at [280, 261] on div at bounding box center [607, 264] width 885 height 10
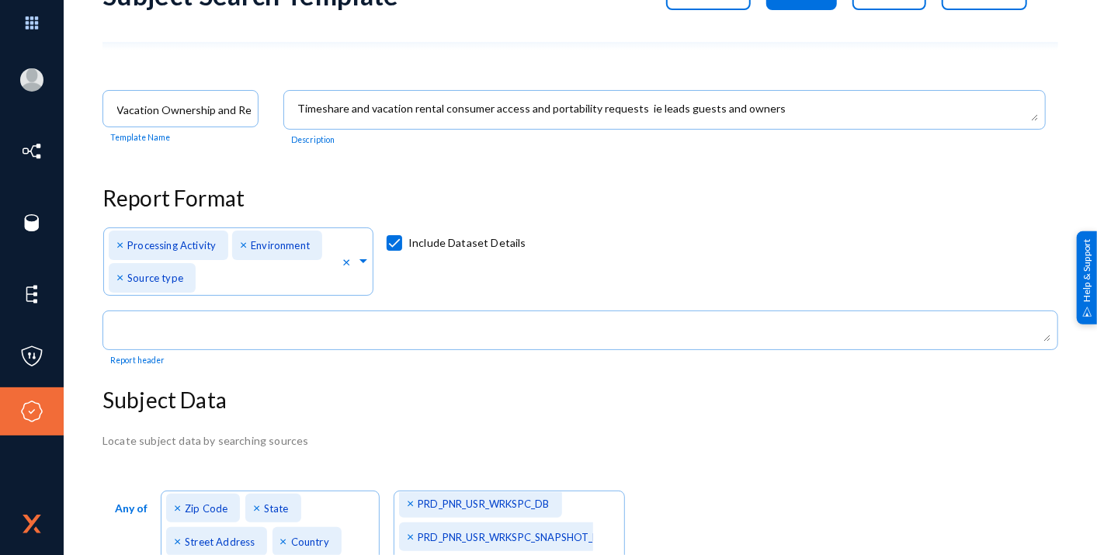
scroll to position [0, 0]
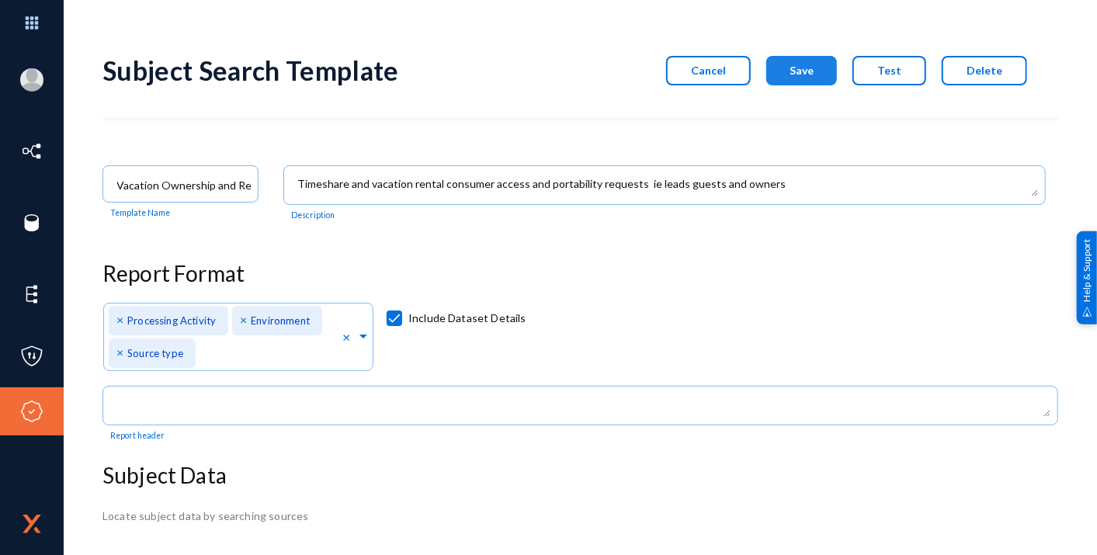
click at [810, 71] on span "Save" at bounding box center [802, 70] width 24 height 13
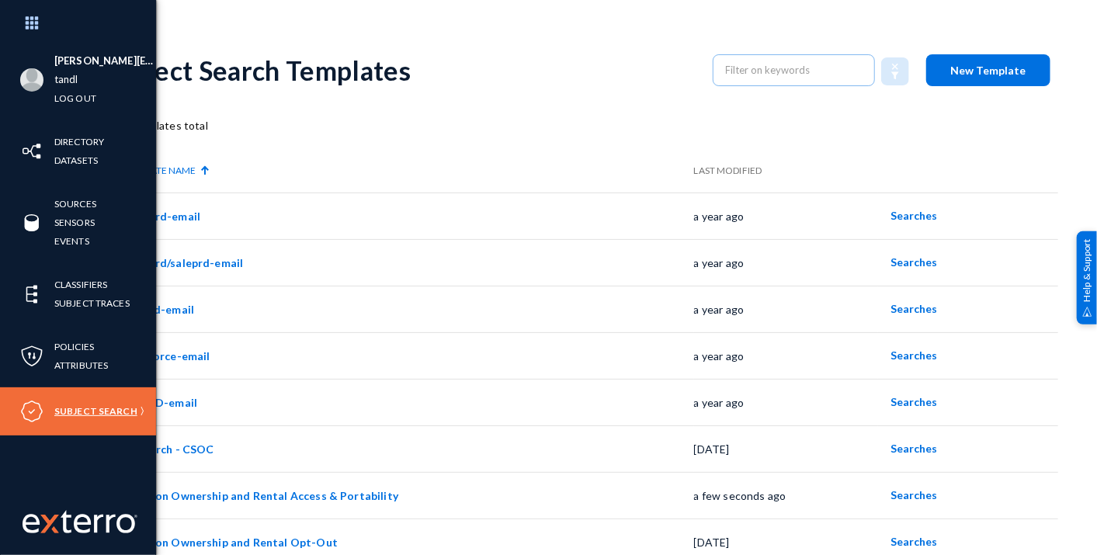
click at [74, 409] on link "Subject Search" at bounding box center [95, 411] width 83 height 18
drag, startPoint x: 503, startPoint y: 555, endPoint x: 528, endPoint y: 555, distance: 25.6
click at [528, 499] on html "Theresa.Orben@wyn.com tandl Log out Directory Datasets Sources Sensors Events C…" at bounding box center [548, 277] width 1097 height 555
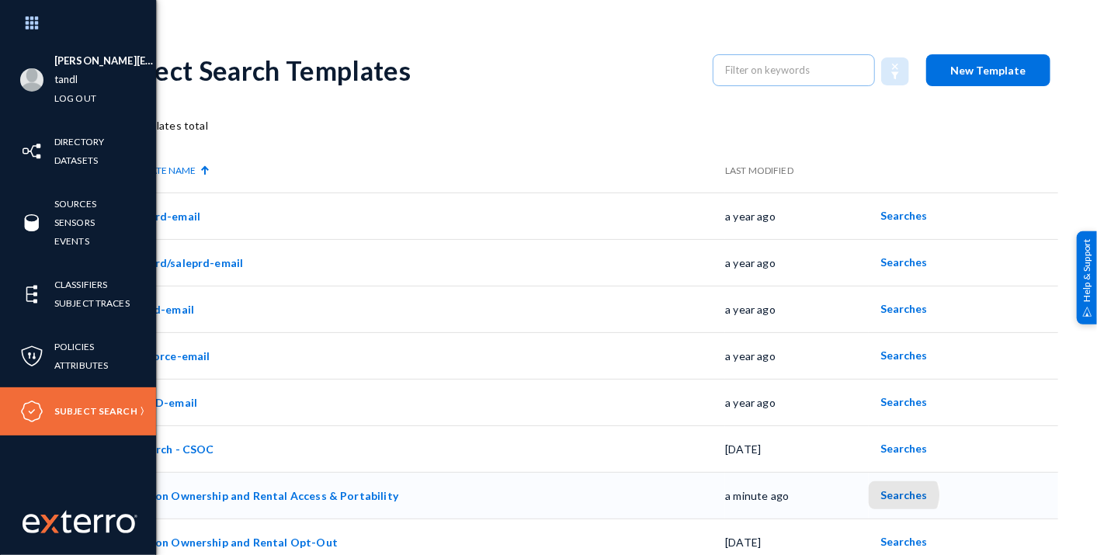
click at [895, 496] on span "Searches" at bounding box center [905, 495] width 47 height 13
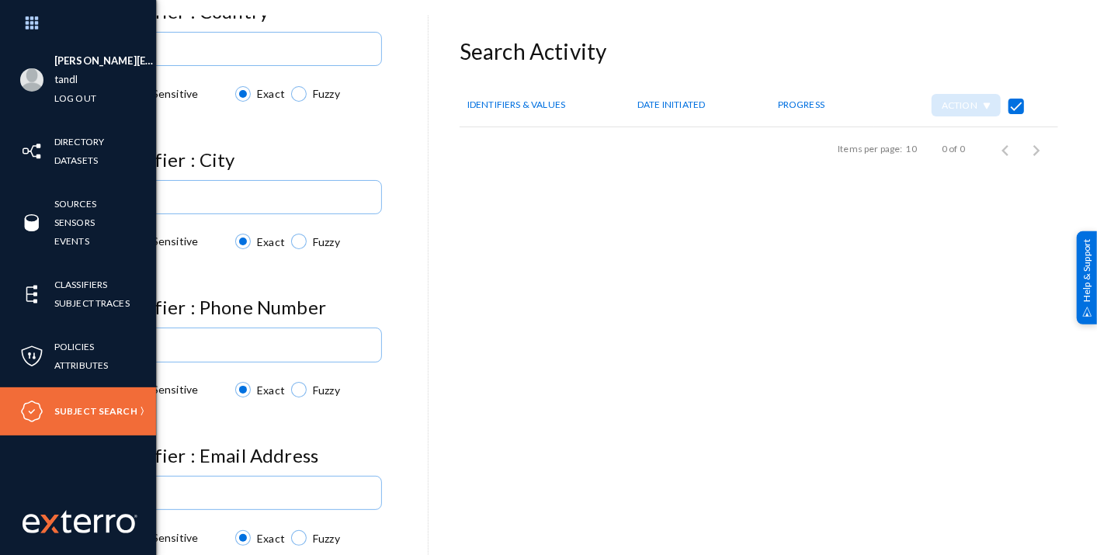
scroll to position [603, 0]
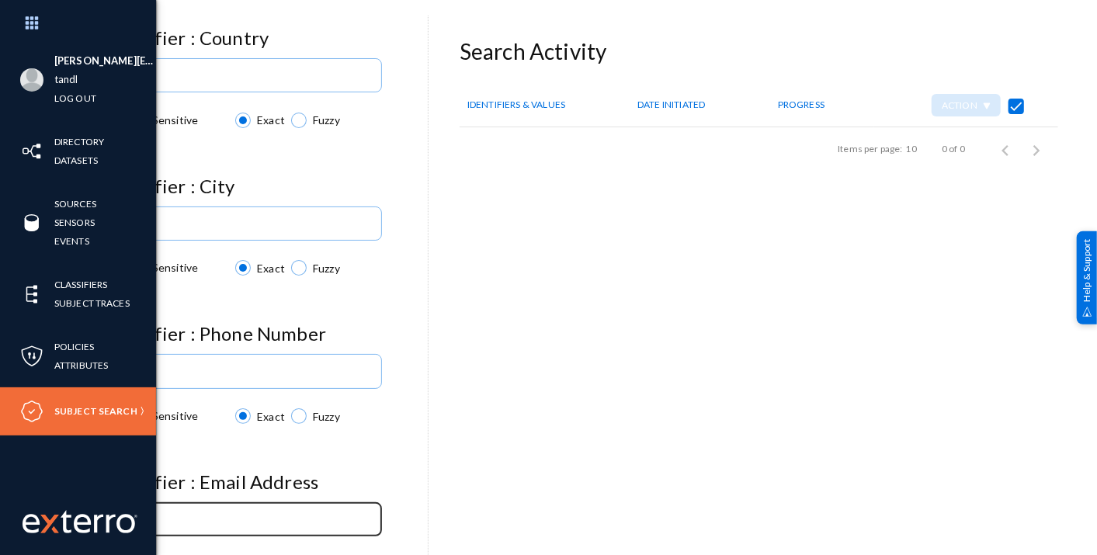
click at [266, 499] on input at bounding box center [245, 521] width 259 height 12
paste input "rdwilmo@okstate.edu"
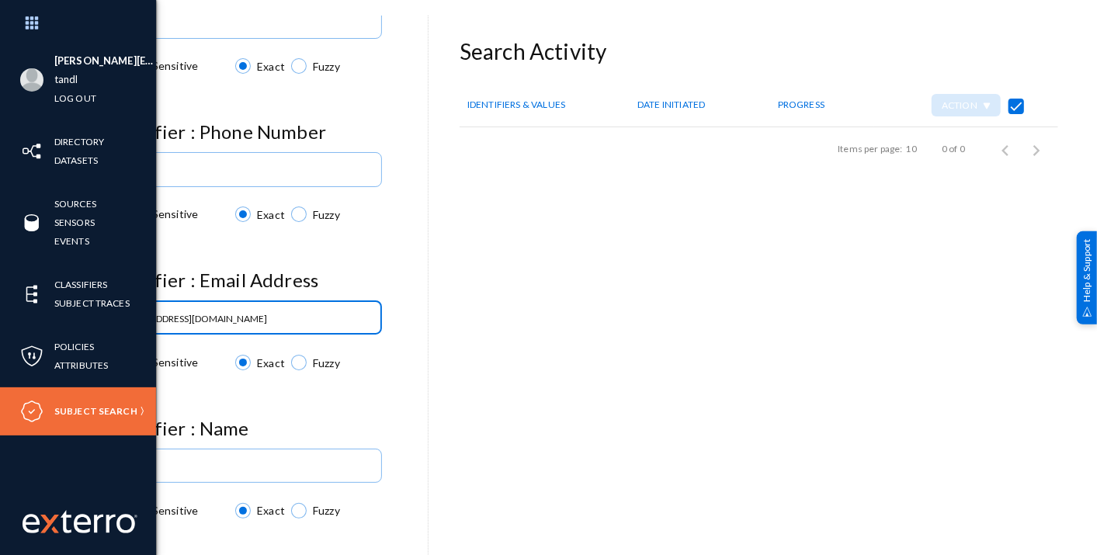
scroll to position [825, 0]
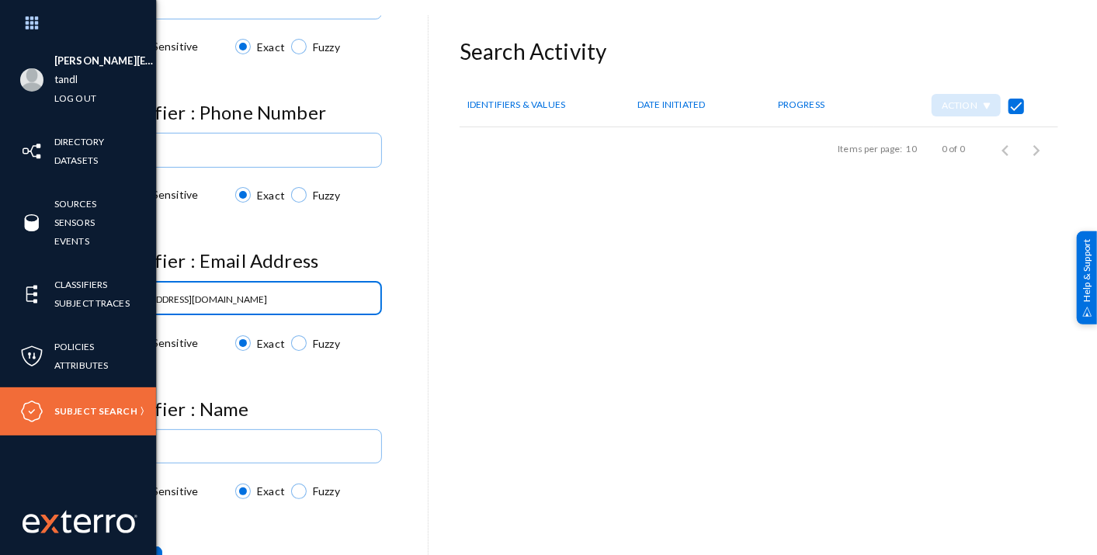
type input "rdwilmo@okstate.edu"
click at [144, 499] on button "Search" at bounding box center [133, 561] width 60 height 28
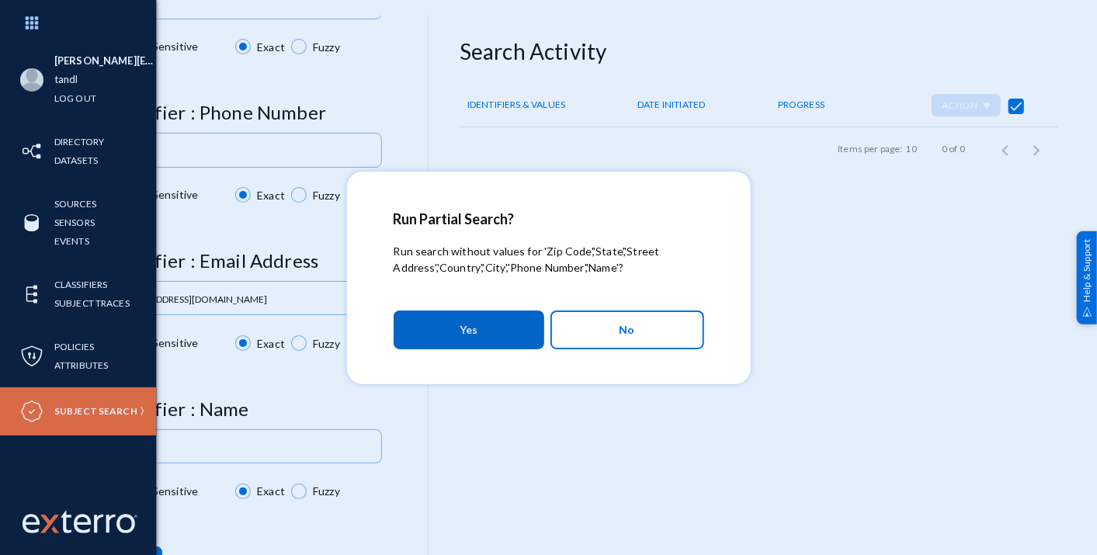
click at [503, 331] on button "Yes" at bounding box center [469, 330] width 151 height 39
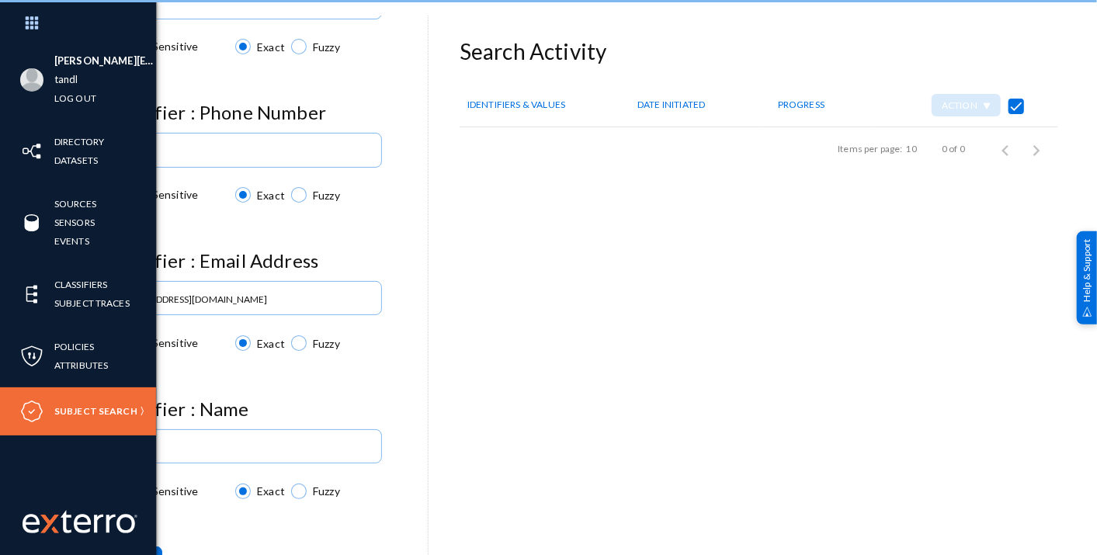
checkbox input "false"
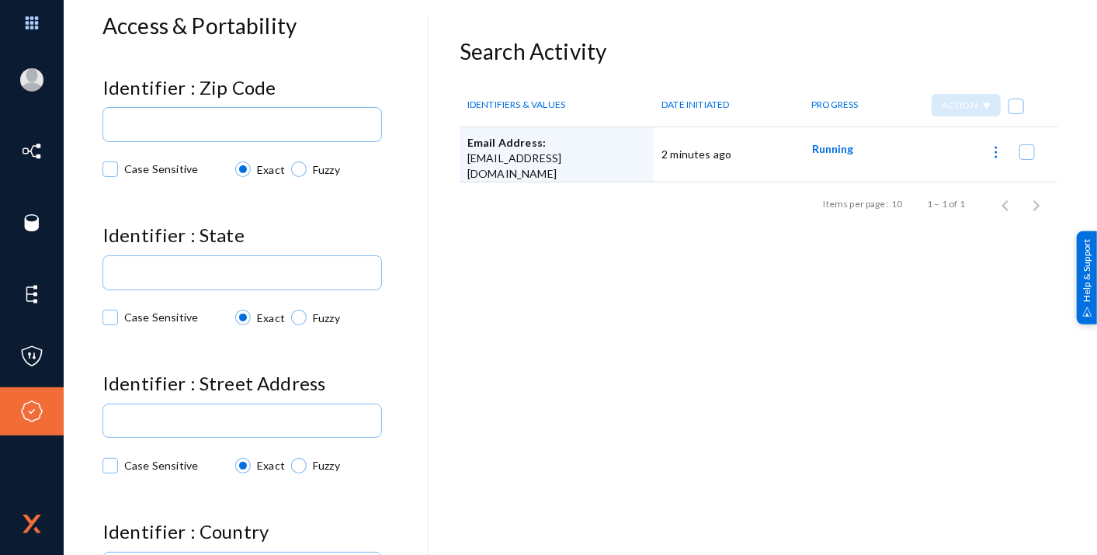
scroll to position [0, 0]
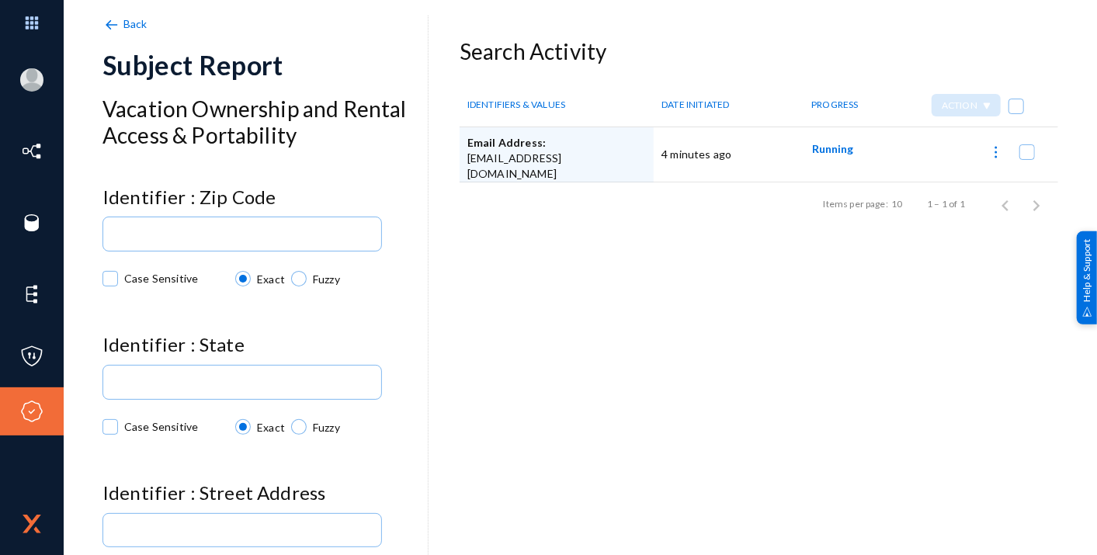
click at [832, 144] on span "Running" at bounding box center [832, 148] width 41 height 13
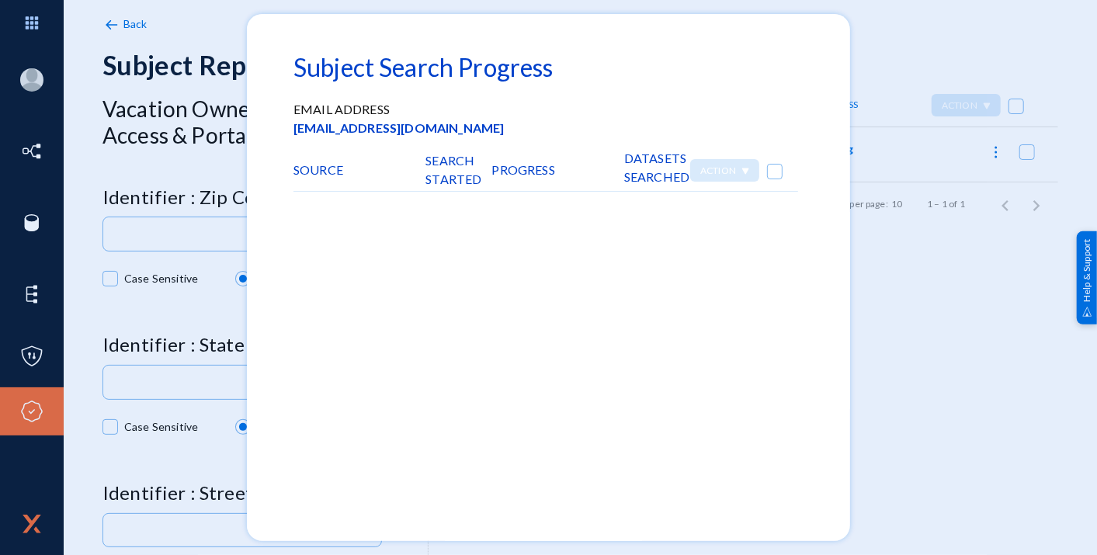
click at [772, 172] on span at bounding box center [775, 172] width 16 height 16
click at [774, 179] on input "checkbox" at bounding box center [775, 180] width 2 height 2
click at [772, 172] on span at bounding box center [775, 172] width 16 height 16
click at [774, 179] on input "checkbox" at bounding box center [775, 180] width 2 height 2
click at [774, 170] on span at bounding box center [775, 172] width 16 height 16
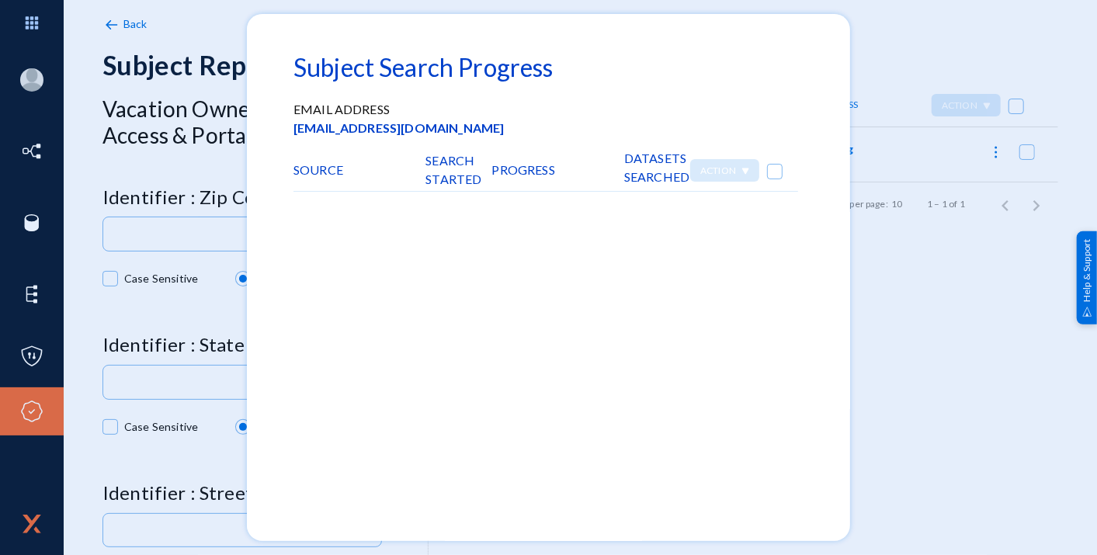
click at [774, 179] on input "checkbox" at bounding box center [775, 180] width 2 height 2
checkbox input "true"
click at [937, 318] on div at bounding box center [548, 277] width 1097 height 555
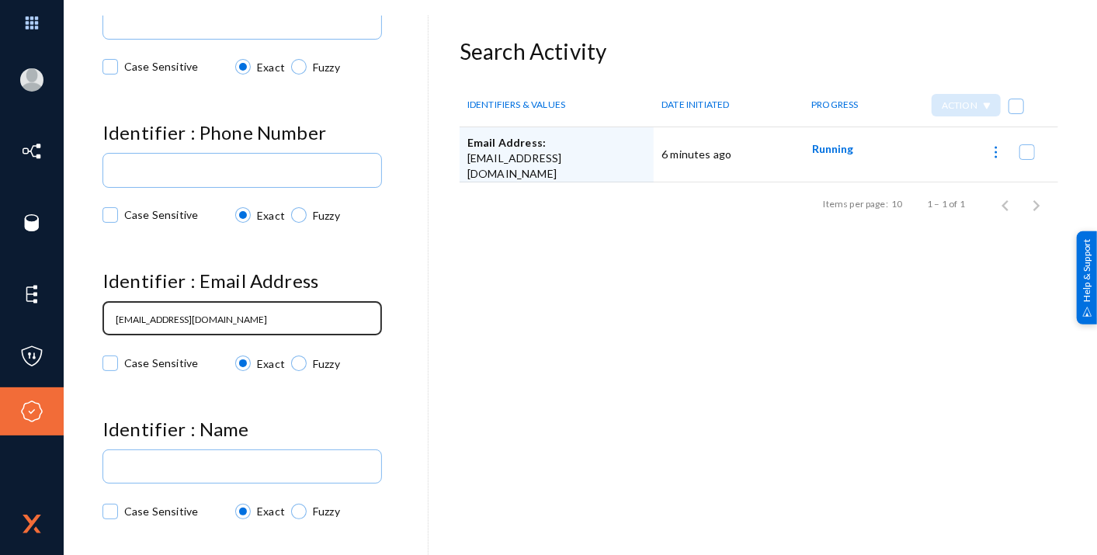
scroll to position [825, 0]
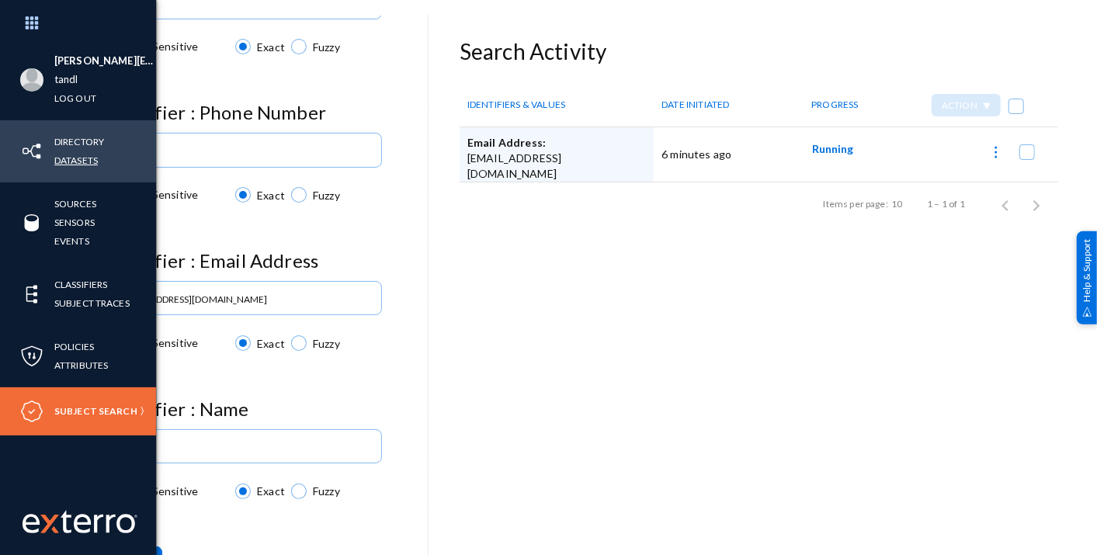
click at [69, 162] on link "Datasets" at bounding box center [75, 160] width 43 height 18
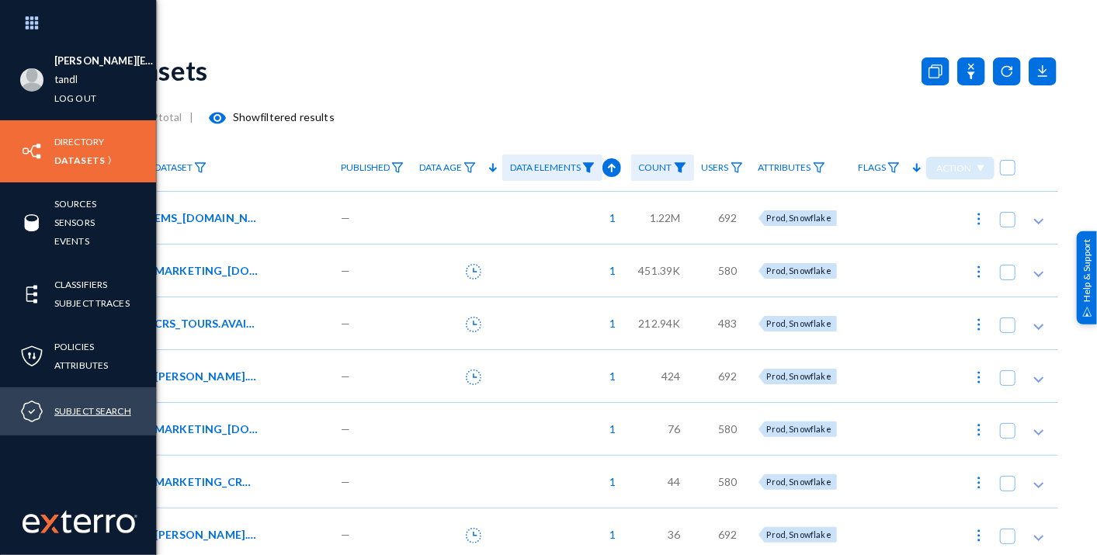
click at [113, 407] on link "Subject Search" at bounding box center [92, 411] width 77 height 18
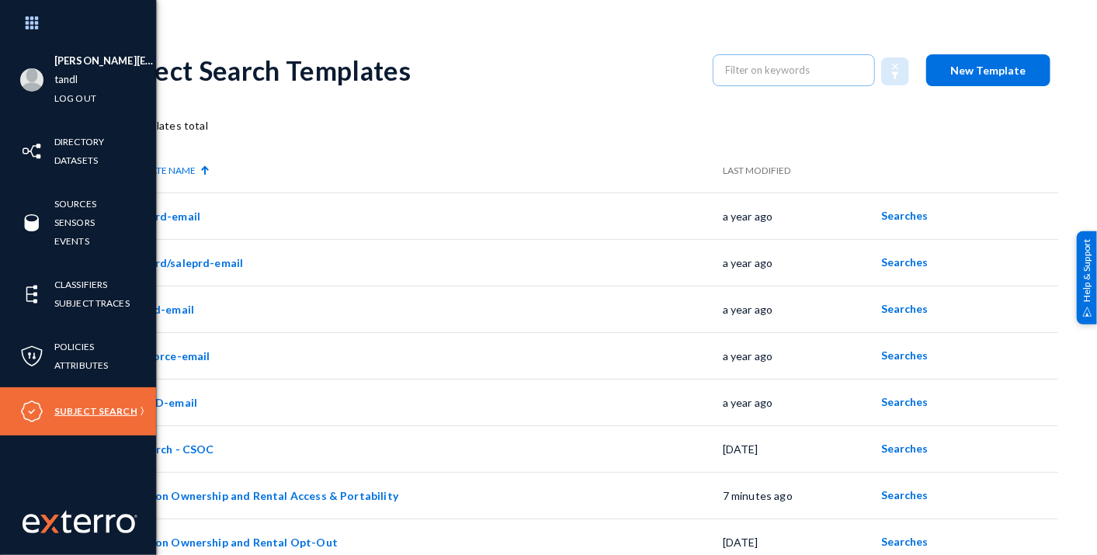
click at [76, 413] on link "Subject Search" at bounding box center [95, 411] width 83 height 18
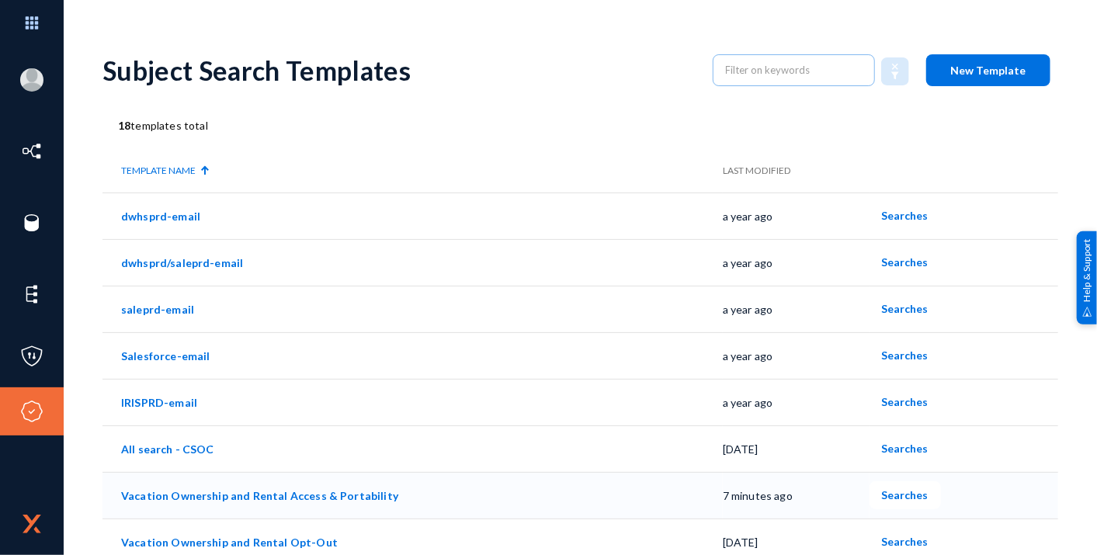
click at [907, 497] on span "Searches" at bounding box center [905, 495] width 47 height 13
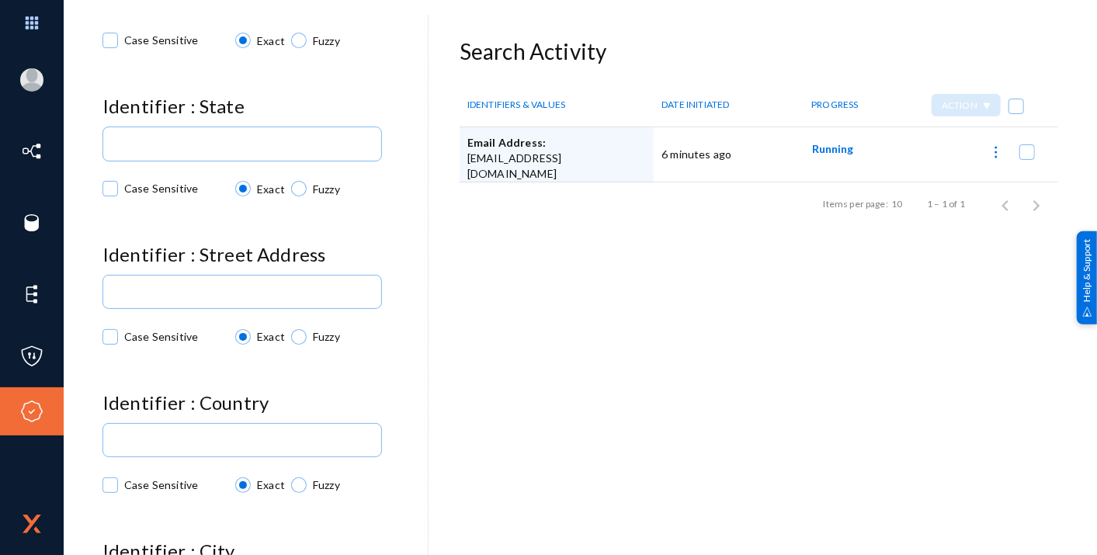
scroll to position [259, 0]
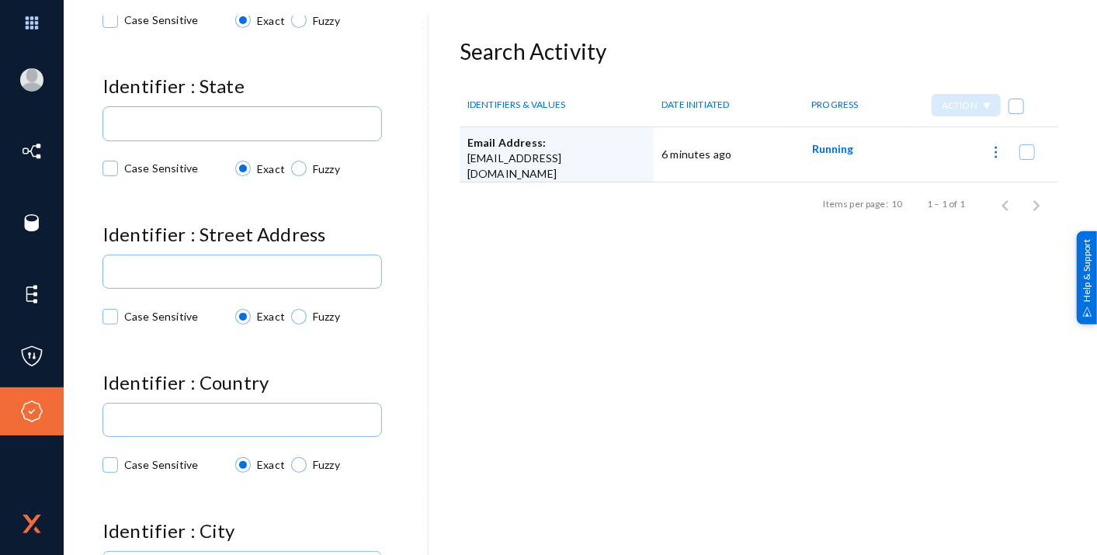
click at [987, 155] on span at bounding box center [1028, 152] width 16 height 16
click at [987, 159] on input "checkbox" at bounding box center [1028, 160] width 2 height 2
checkbox input "true"
click at [982, 106] on img at bounding box center [986, 107] width 9 height 8
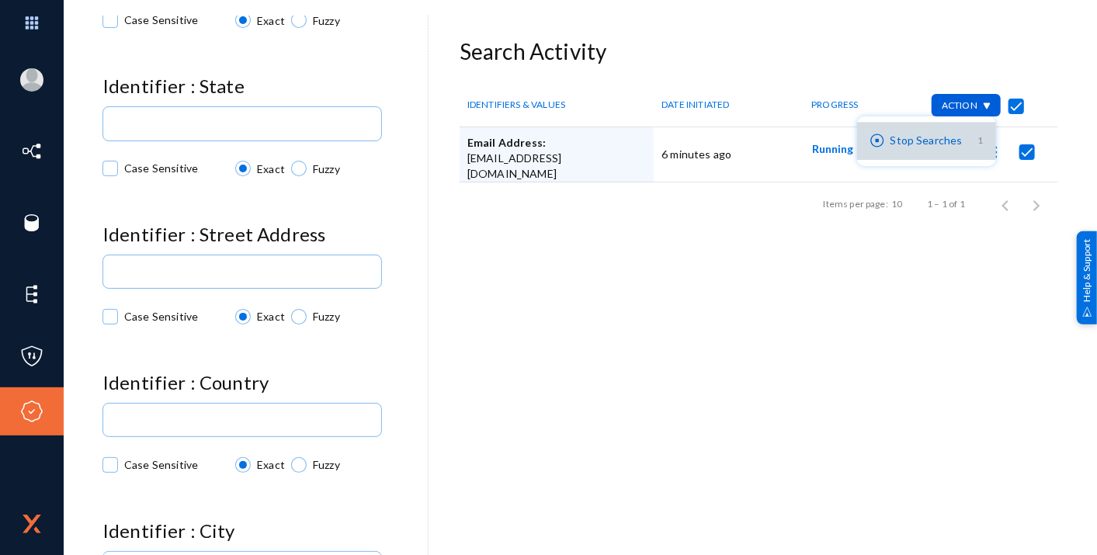
click at [948, 144] on button "Stop Searches 1" at bounding box center [926, 141] width 139 height 37
click at [986, 103] on img at bounding box center [986, 107] width 9 height 8
click at [969, 231] on div at bounding box center [548, 277] width 1097 height 555
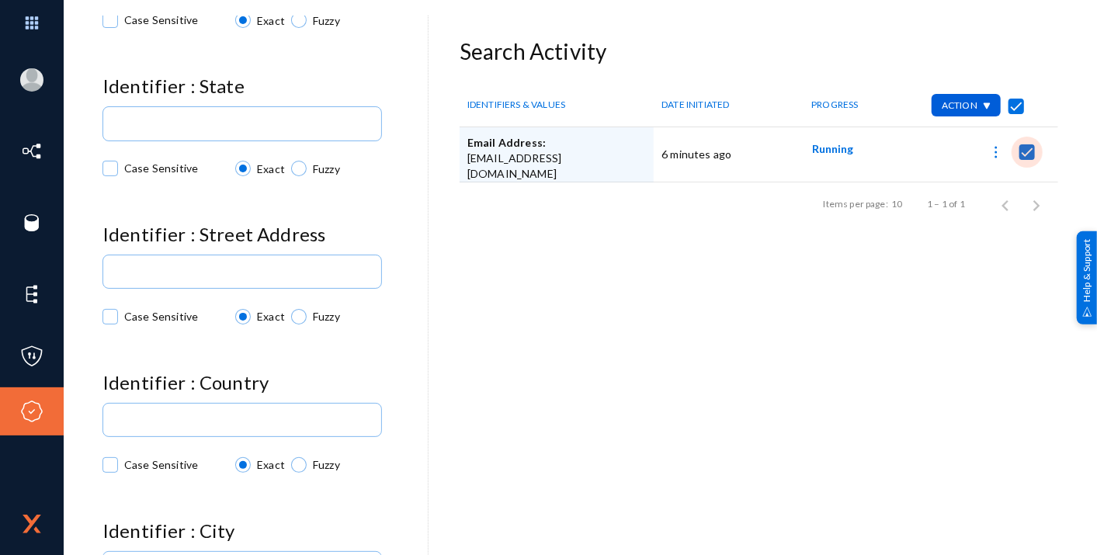
click at [987, 153] on span at bounding box center [1028, 152] width 16 height 16
click at [987, 159] on input "checkbox" at bounding box center [1028, 160] width 2 height 2
checkbox input "false"
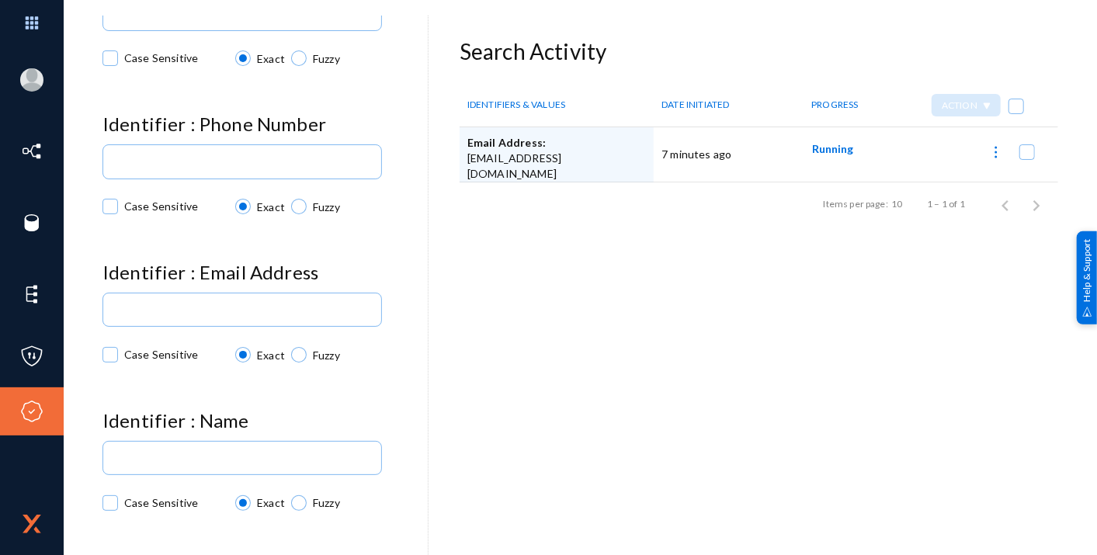
scroll to position [825, 0]
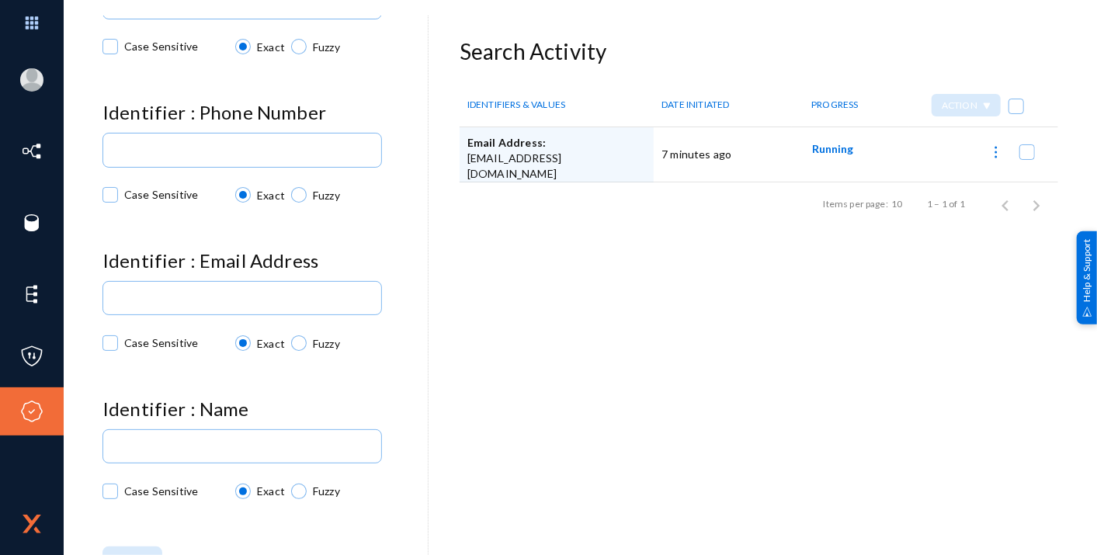
drag, startPoint x: 420, startPoint y: 376, endPoint x: 414, endPoint y: 426, distance: 50.1
drag, startPoint x: 414, startPoint y: 426, endPoint x: 592, endPoint y: 278, distance: 231.1
click at [592, 278] on div "Back Subject Report Vacation Ownership and Rental Access & Portability Identifi…" at bounding box center [581, 272] width 956 height 466
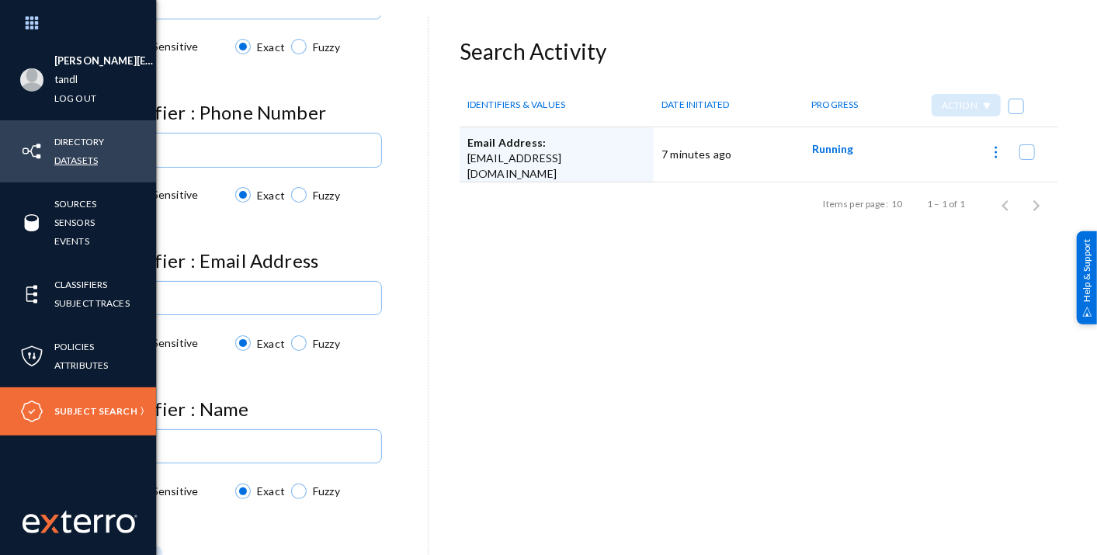
click at [89, 158] on link "Datasets" at bounding box center [75, 160] width 43 height 18
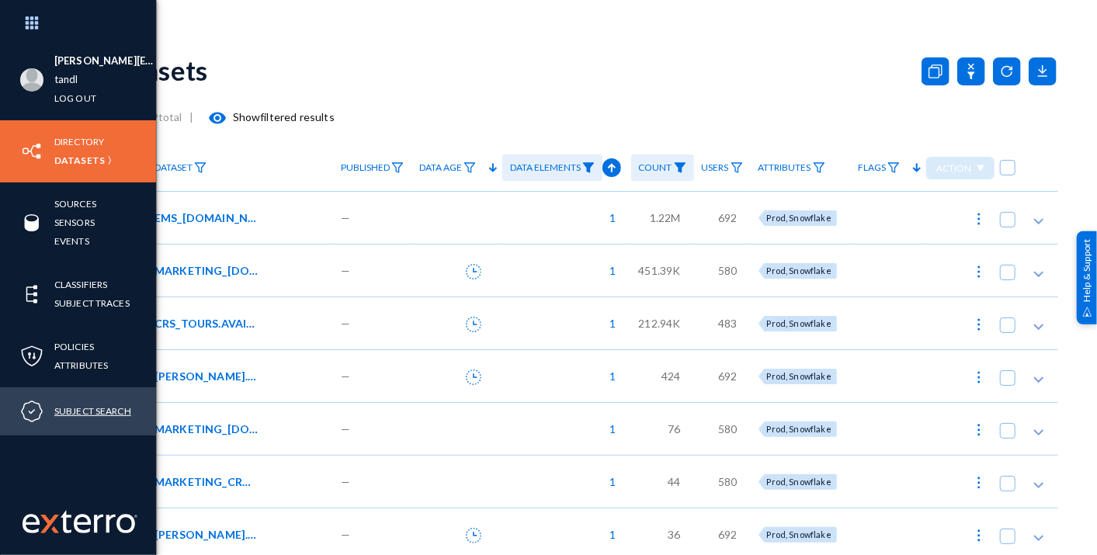
click at [94, 409] on link "Subject Search" at bounding box center [92, 411] width 77 height 18
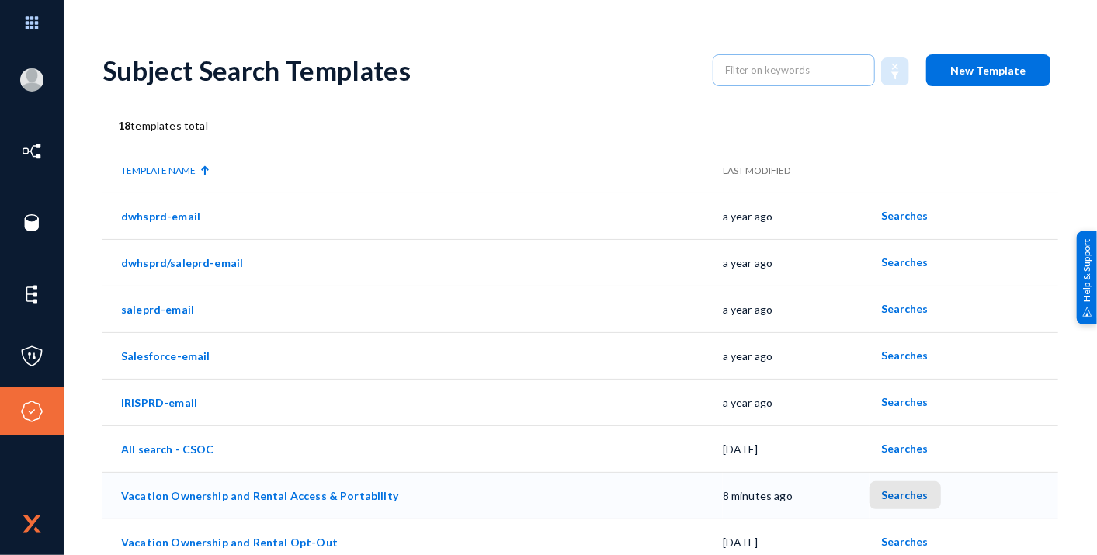
click at [916, 493] on span "Searches" at bounding box center [905, 495] width 47 height 13
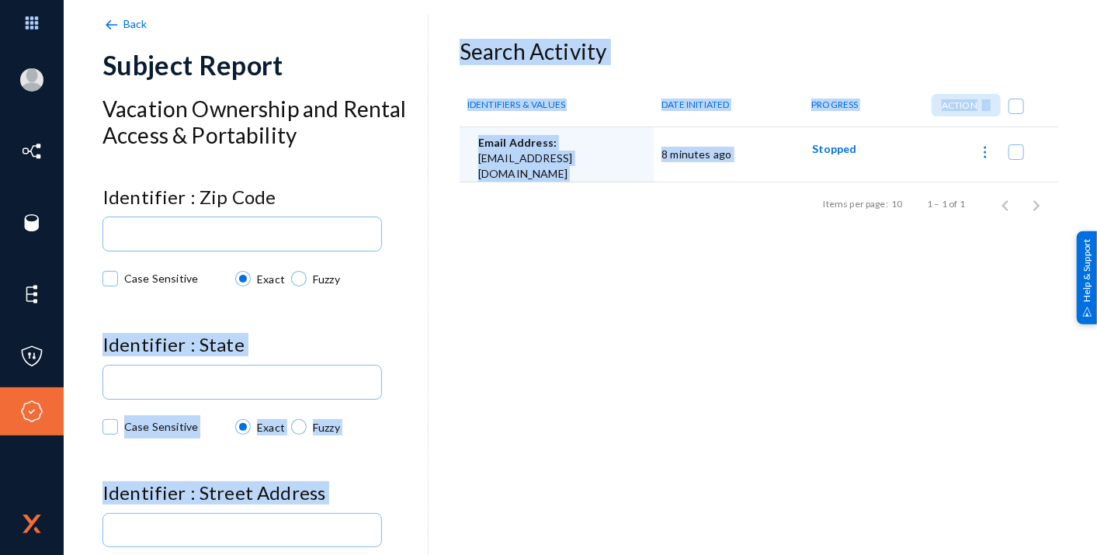
drag, startPoint x: 422, startPoint y: 229, endPoint x: 436, endPoint y: 264, distance: 37.9
click at [436, 264] on div "Back Subject Report Vacation Ownership and Rental Access & Portability Identifi…" at bounding box center [581, 272] width 956 height 466
drag, startPoint x: 436, startPoint y: 264, endPoint x: 453, endPoint y: 266, distance: 16.5
click at [453, 266] on div "Back Subject Report Vacation Ownership and Rental Access & Portability Identifi…" at bounding box center [581, 272] width 956 height 466
click at [421, 228] on div "Case Sensitive Exact Fuzzy" at bounding box center [265, 255] width 325 height 82
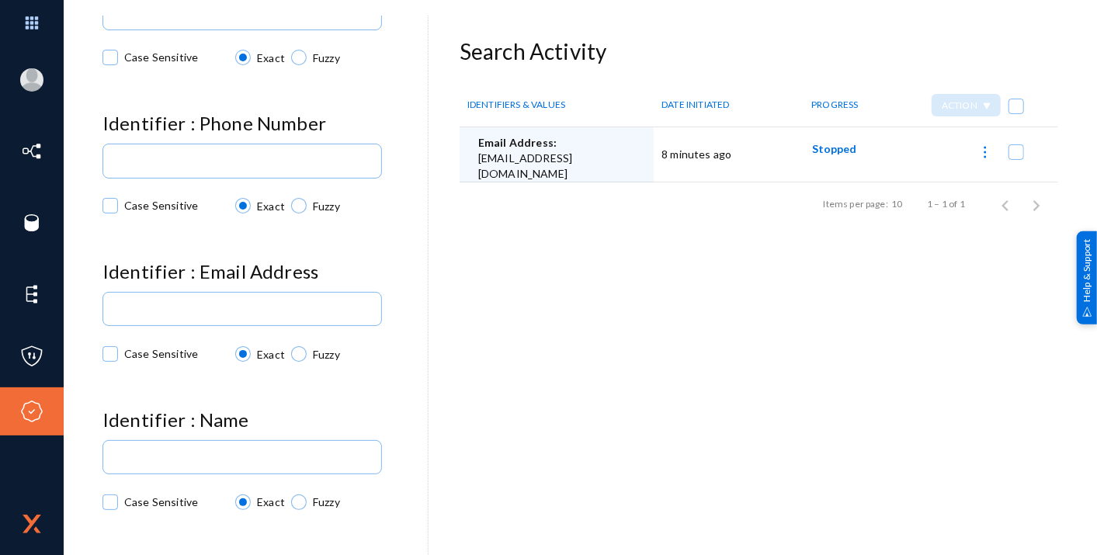
scroll to position [825, 0]
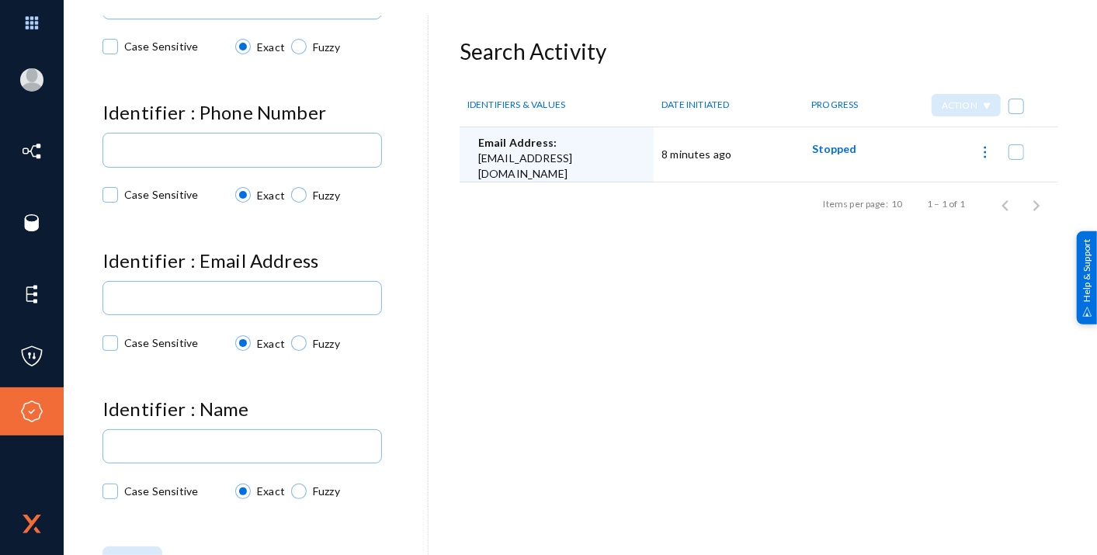
click at [1009, 153] on span at bounding box center [1017, 152] width 16 height 16
click at [1016, 159] on input "checkbox" at bounding box center [1017, 160] width 2 height 2
checkbox input "true"
click at [987, 106] on div "Action" at bounding box center [966, 105] width 69 height 23
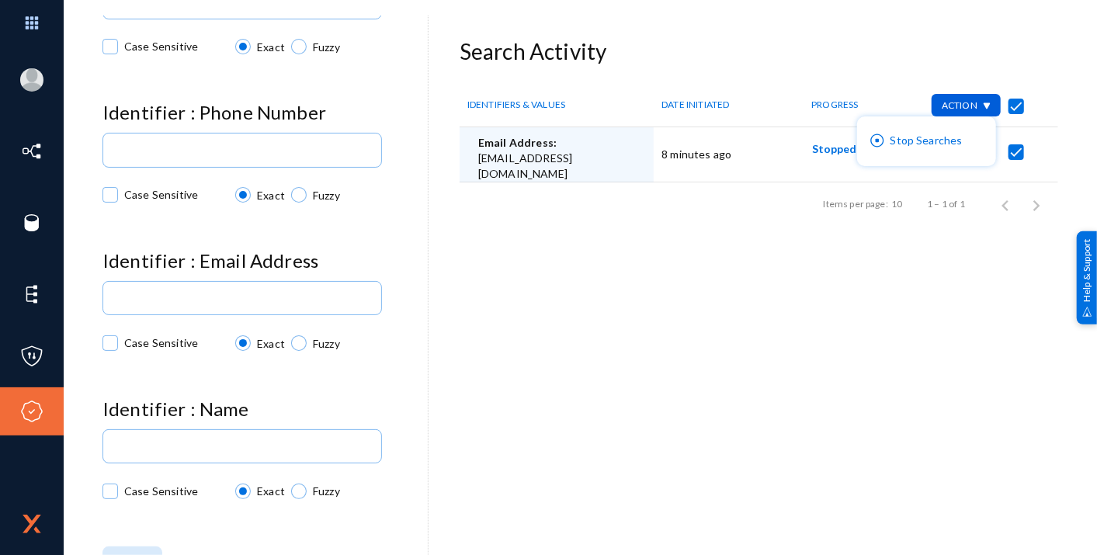
drag, startPoint x: 423, startPoint y: 408, endPoint x: 423, endPoint y: 381, distance: 26.4
click at [423, 381] on div at bounding box center [548, 277] width 1097 height 555
click at [1009, 143] on mat-checkbox at bounding box center [1017, 151] width 16 height 16
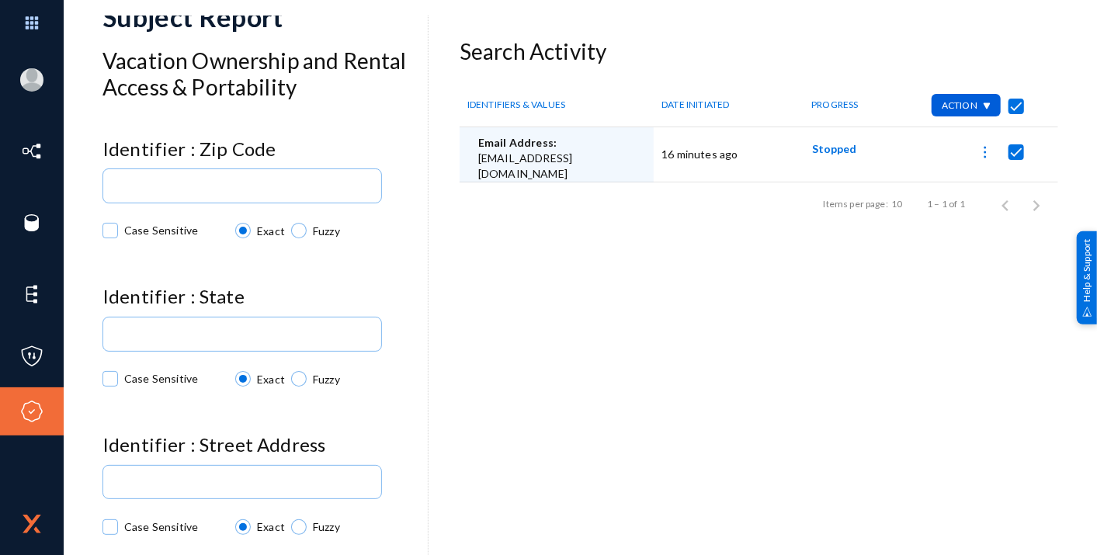
scroll to position [0, 0]
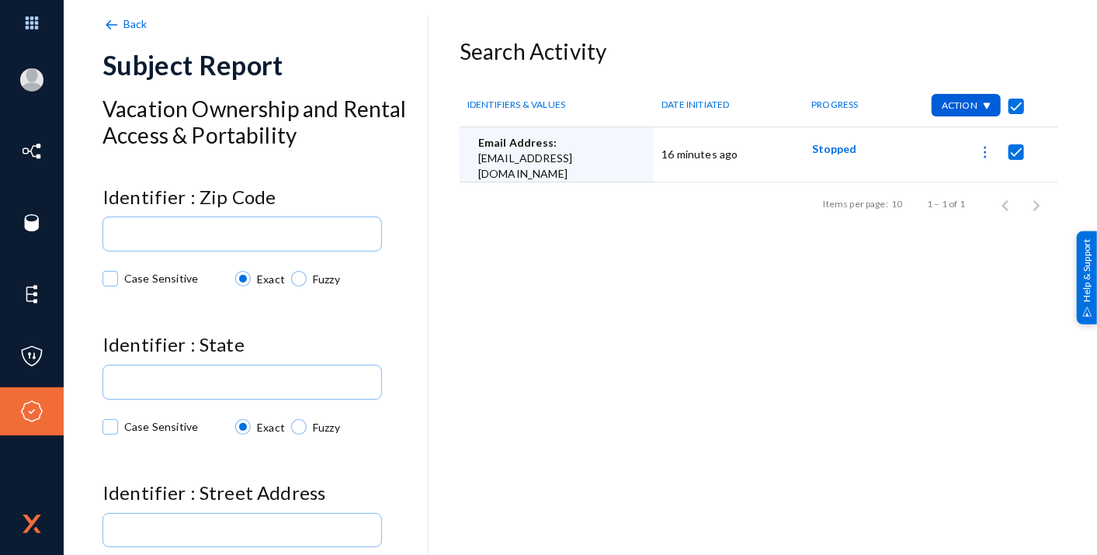
click at [106, 22] on img at bounding box center [111, 24] width 17 height 17
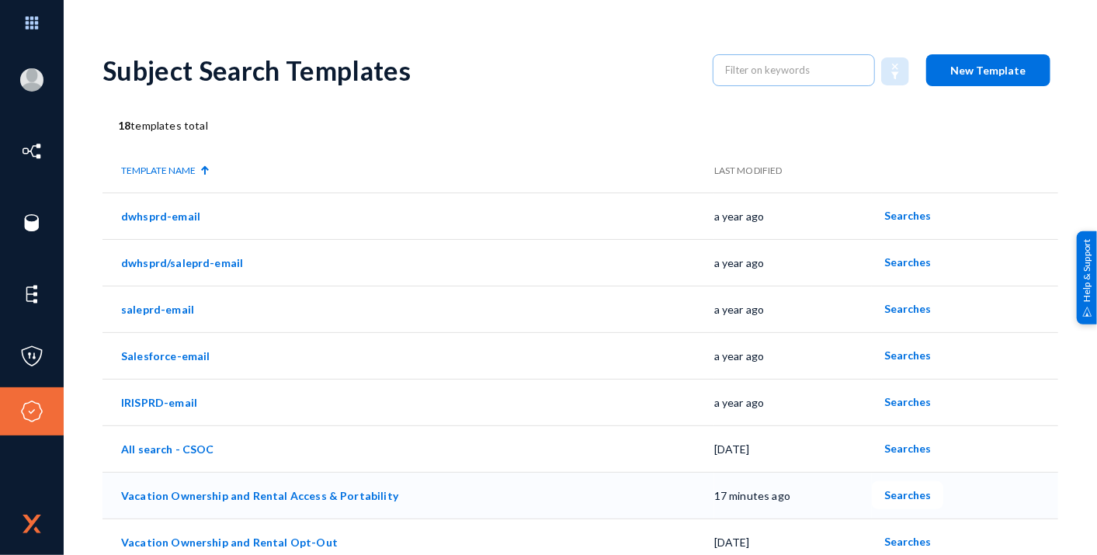
click at [889, 492] on span "Searches" at bounding box center [908, 495] width 47 height 13
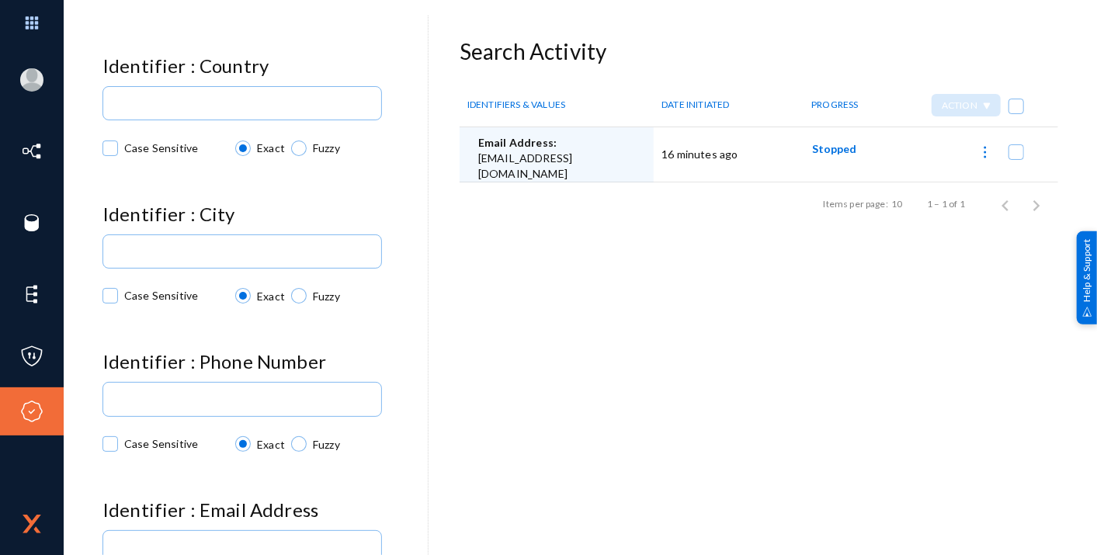
scroll to position [573, 0]
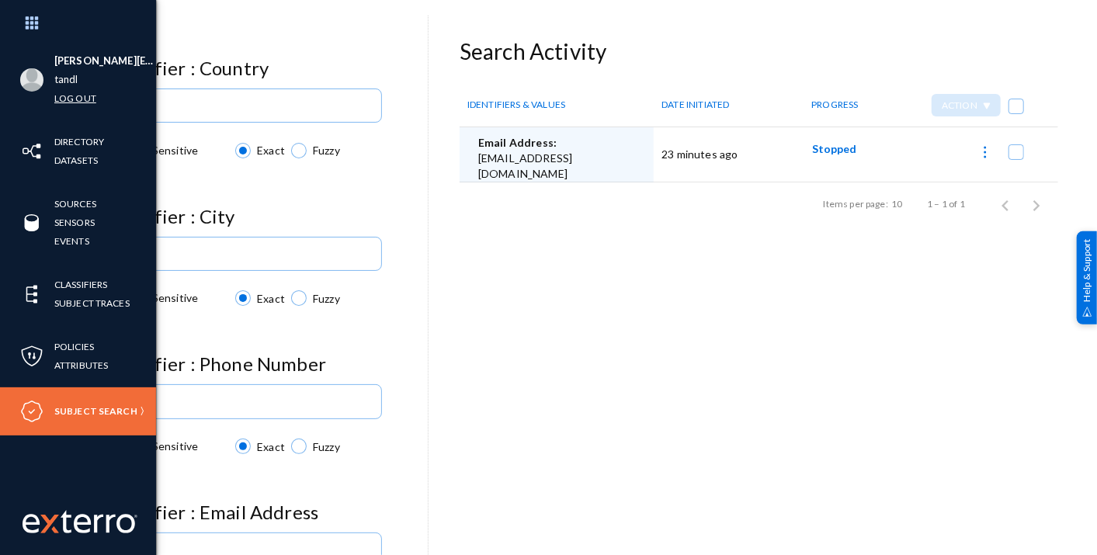
click at [68, 101] on link "Log out" at bounding box center [75, 98] width 42 height 18
